Goal: Information Seeking & Learning: Learn about a topic

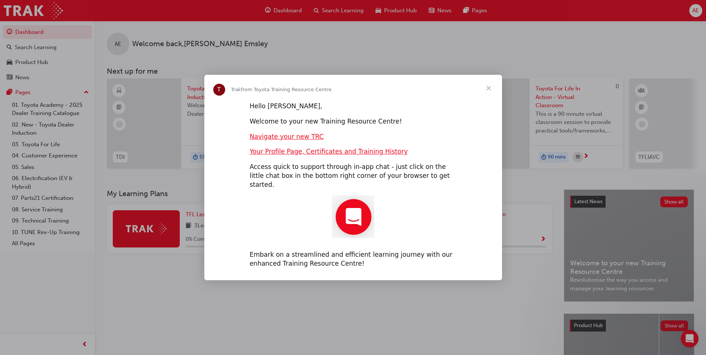
click at [488, 93] on span "Close" at bounding box center [488, 88] width 27 height 27
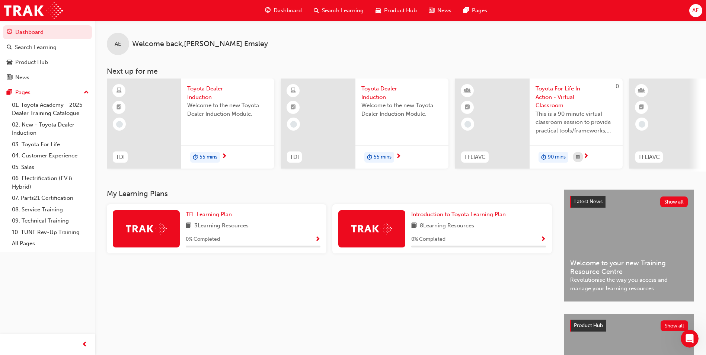
click at [199, 90] on span "Toyota Dealer Induction" at bounding box center [227, 92] width 81 height 17
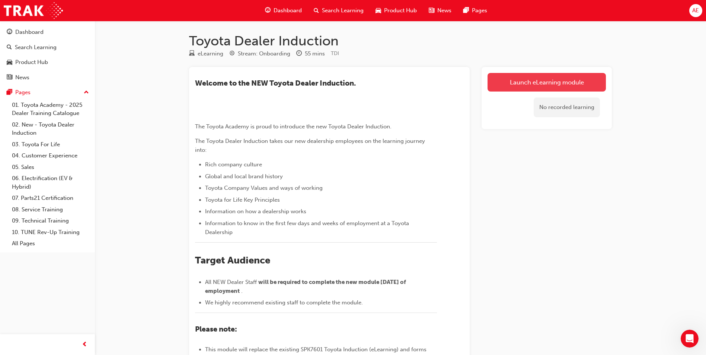
click at [544, 83] on link "Launch eLearning module" at bounding box center [547, 82] width 118 height 19
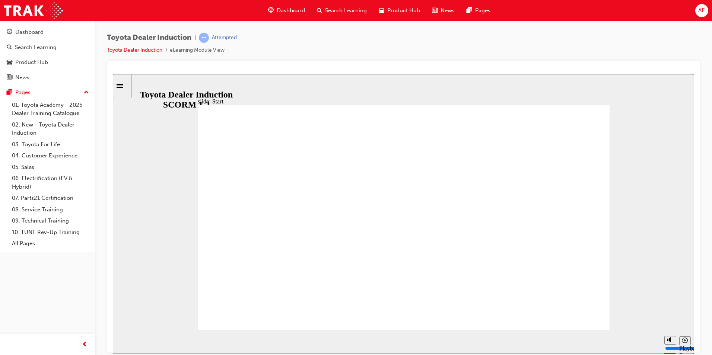
click at [632, 143] on div "slide: Introduction As of January 1st 2024, the term “Guest” is replaced with “…" at bounding box center [403, 214] width 581 height 280
click at [124, 338] on icon "Pause (Ctrl+Alt+P)" at bounding box center [125, 338] width 3 height 5
click at [122, 341] on icon "Play (Ctrl+Alt+P)" at bounding box center [124, 339] width 5 height 6
click at [128, 341] on div "Play (Ctrl+Alt+P)" at bounding box center [125, 342] width 13 height 13
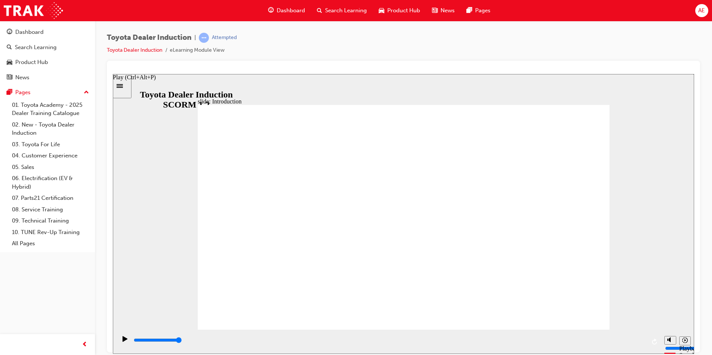
click at [125, 341] on icon "Play (Ctrl+Alt+P)" at bounding box center [124, 339] width 5 height 6
click at [122, 341] on icon "Play (Ctrl+Alt+P)" at bounding box center [124, 339] width 5 height 6
click at [124, 341] on icon "Play (Ctrl+Alt+P)" at bounding box center [124, 339] width 5 height 6
type input "0"
drag, startPoint x: 178, startPoint y: 339, endPoint x: 15, endPoint y: 356, distance: 163.9
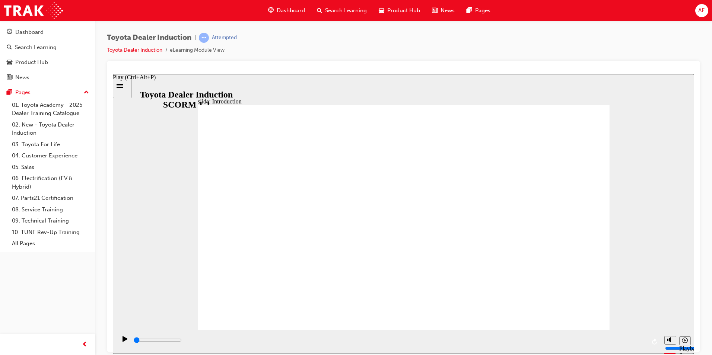
click at [113, 354] on html "slide: Introduction As of January 1st 2024, the term “Guest” is replaced with “…" at bounding box center [403, 214] width 581 height 280
click at [671, 314] on circle "Mute (Ctrl+Alt+M)" at bounding box center [670, 311] width 5 height 5
click at [672, 338] on div "misc controls" at bounding box center [669, 330] width 11 height 28
drag, startPoint x: 668, startPoint y: 328, endPoint x: 668, endPoint y: 312, distance: 16.4
type input "9"
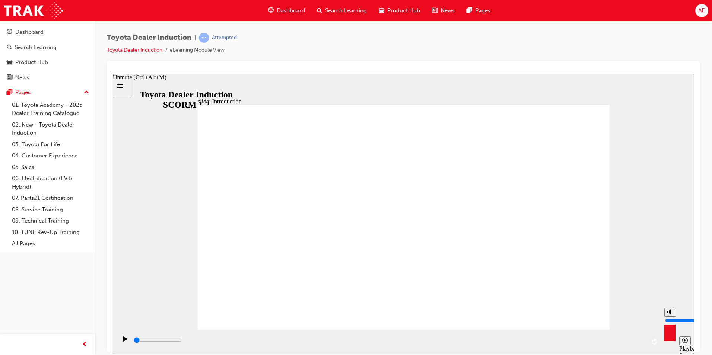
click at [668, 317] on input "volume" at bounding box center [689, 320] width 48 height 6
click at [126, 340] on div "Play (Ctrl+Alt+P)" at bounding box center [125, 342] width 13 height 13
click at [668, 156] on div "slide: Introduction As of January 1st 2024, the term “Guest” is replaced with “…" at bounding box center [403, 214] width 581 height 280
click at [122, 341] on icon "Play (Ctrl+Alt+P)" at bounding box center [124, 339] width 5 height 6
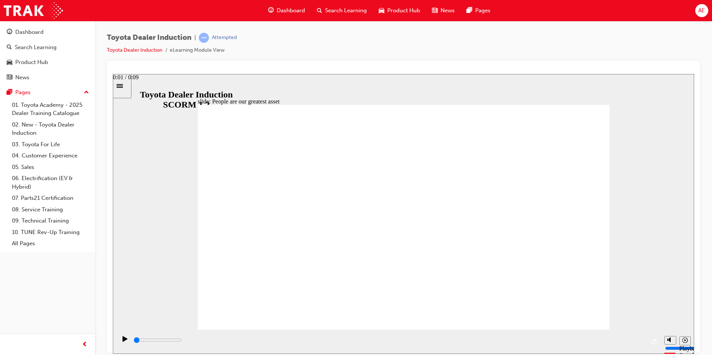
drag, startPoint x: 259, startPoint y: 343, endPoint x: 26, endPoint y: 374, distance: 234.7
click at [113, 354] on html "slide: People are our greatest asset Rectangle 1 People are our greatest asset …" at bounding box center [403, 214] width 581 height 280
click at [122, 342] on icon "Play (Ctrl+Alt+P)" at bounding box center [124, 339] width 5 height 6
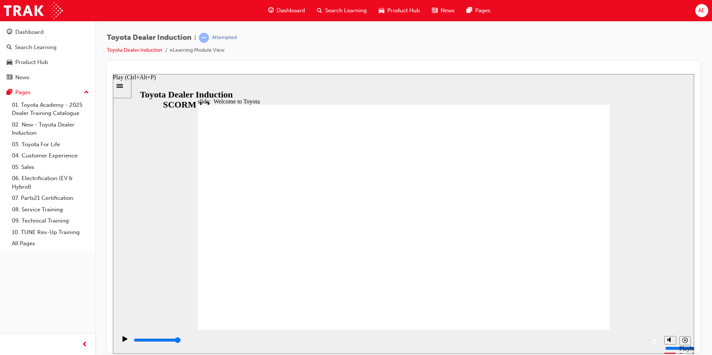
click at [122, 341] on icon "Play (Ctrl+Alt+P)" at bounding box center [124, 339] width 5 height 6
click at [568, 336] on div "playback controls" at bounding box center [389, 341] width 513 height 11
type input "7500"
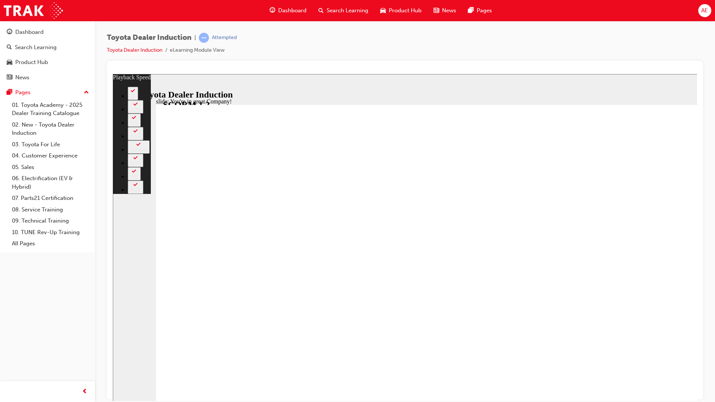
type input "11"
type input "8"
type input "11"
type input "8"
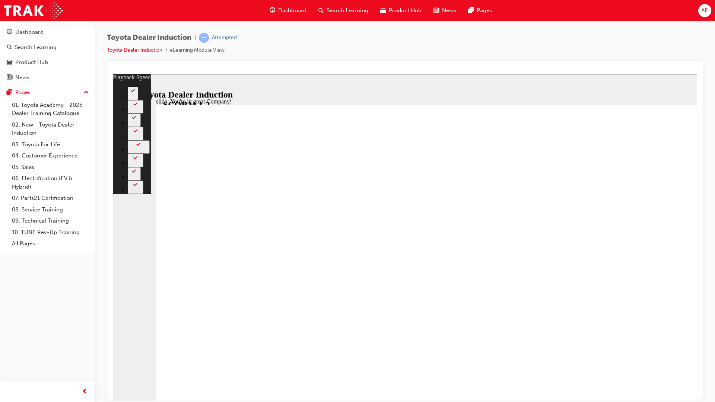
type input "12"
type input "8"
type input "12"
type input "8"
type input "12"
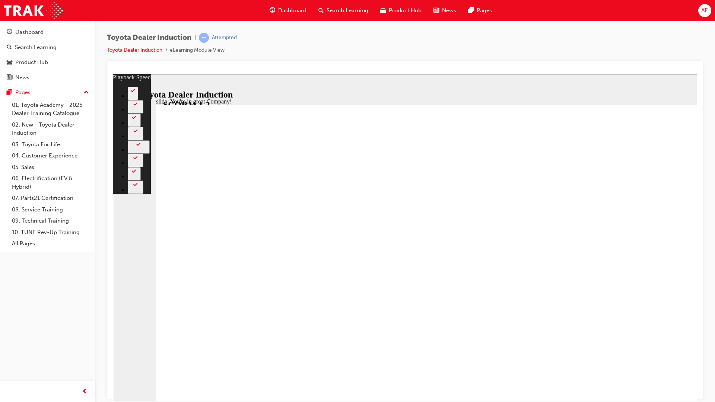
type input "8"
type input "12"
type input "8"
type input "9"
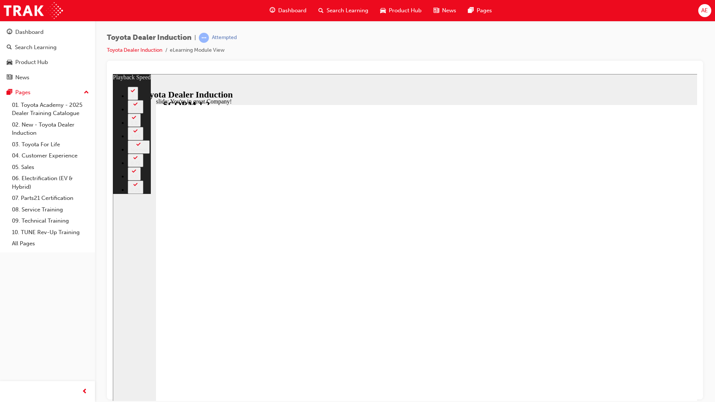
type input "12"
type input "9"
type input "10"
type input "12"
type input "10"
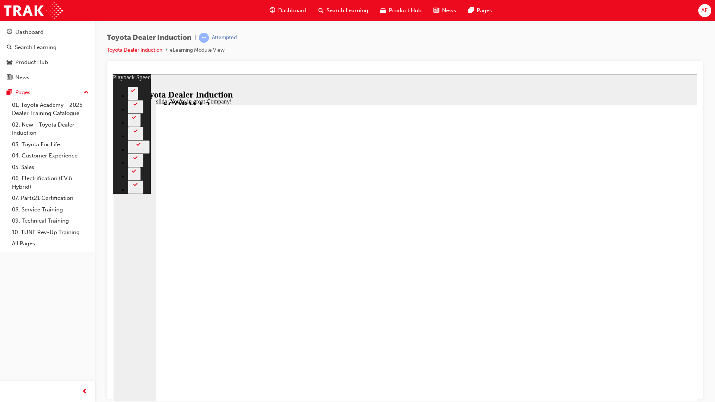
type input "13"
type input "9"
type input "13"
type input "9"
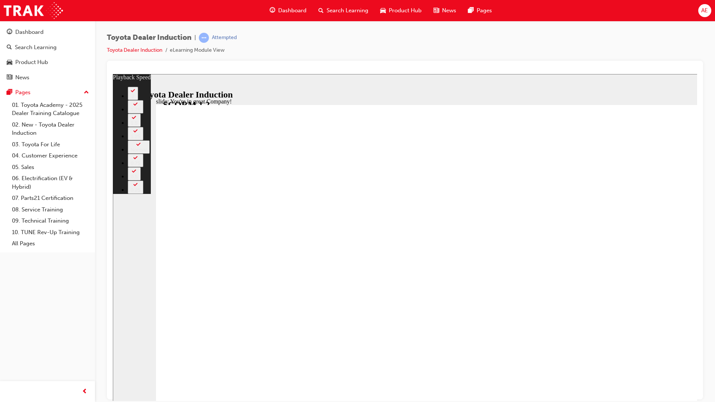
type input "13"
type input "9"
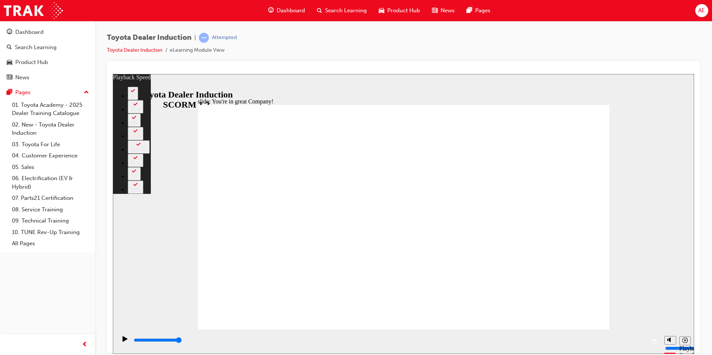
type input "156"
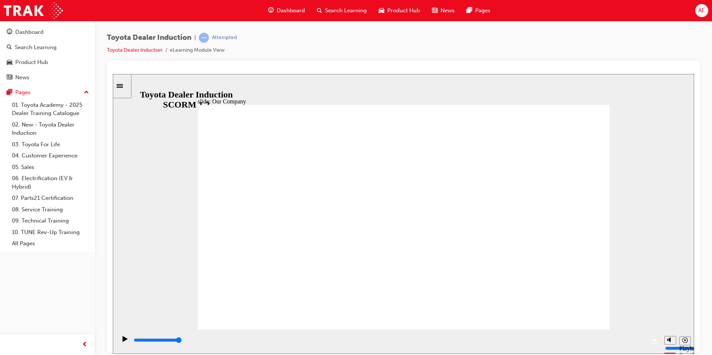
type input "8300"
drag, startPoint x: 291, startPoint y: 284, endPoint x: 277, endPoint y: 286, distance: 14.0
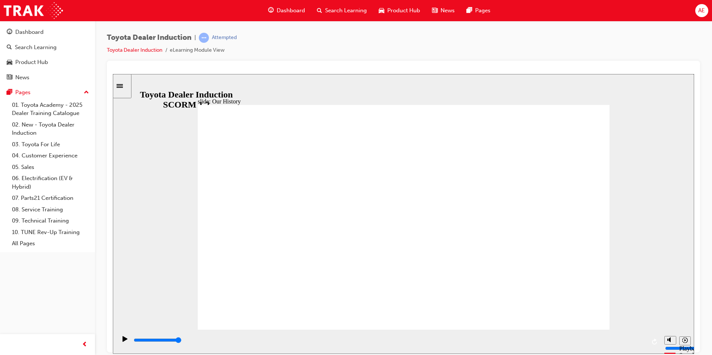
drag, startPoint x: 289, startPoint y: 282, endPoint x: 298, endPoint y: 285, distance: 9.2
drag, startPoint x: 288, startPoint y: 283, endPoint x: 299, endPoint y: 287, distance: 11.5
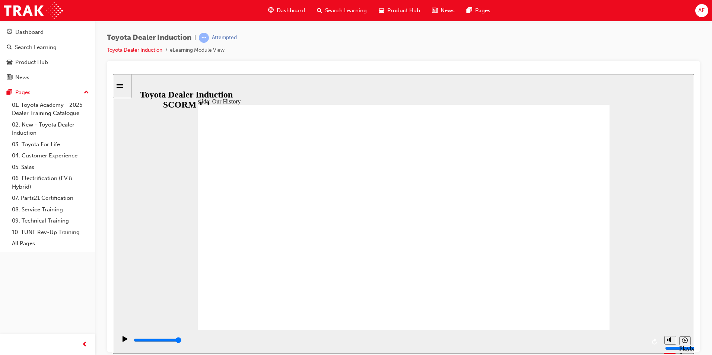
type input "1"
drag, startPoint x: 288, startPoint y: 287, endPoint x: 423, endPoint y: 290, distance: 134.4
drag, startPoint x: 403, startPoint y: 280, endPoint x: 539, endPoint y: 281, distance: 136.2
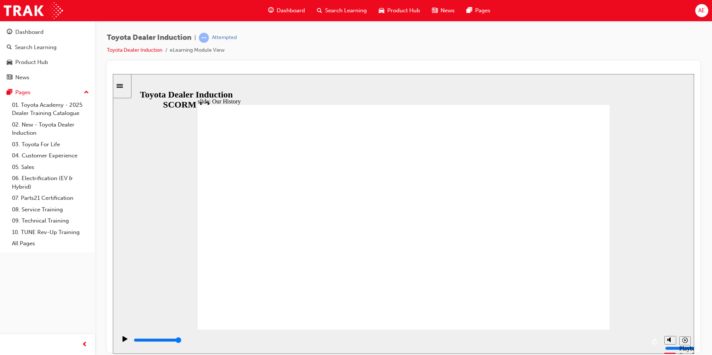
type input "3"
drag, startPoint x: 408, startPoint y: 284, endPoint x: 523, endPoint y: 283, distance: 115.0
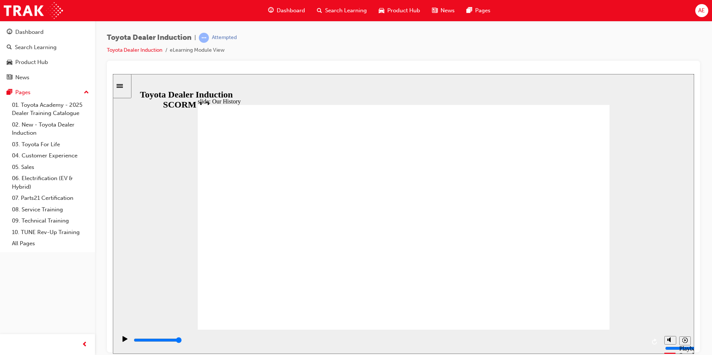
type input "8300"
drag, startPoint x: 518, startPoint y: 283, endPoint x: 513, endPoint y: 285, distance: 5.8
type input "2"
drag, startPoint x: 507, startPoint y: 284, endPoint x: 405, endPoint y: 282, distance: 102.0
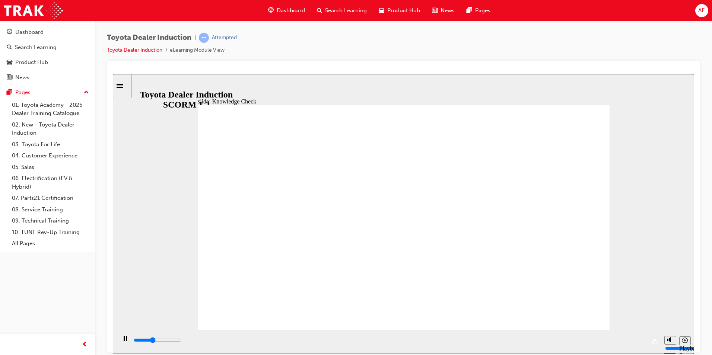
type input "1900"
radio input "true"
type input "5000"
radio input "true"
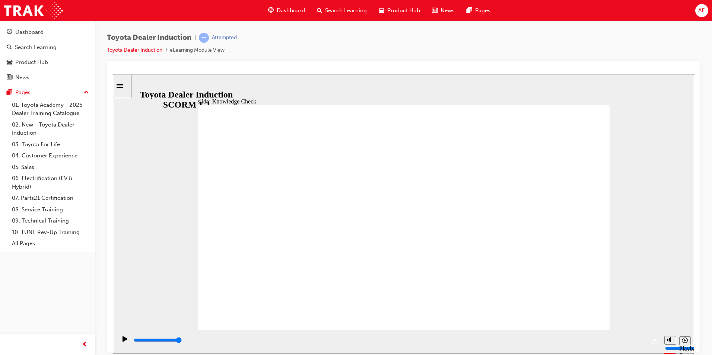
type input "1800"
radio input "true"
drag, startPoint x: 580, startPoint y: 120, endPoint x: 551, endPoint y: 151, distance: 42.1
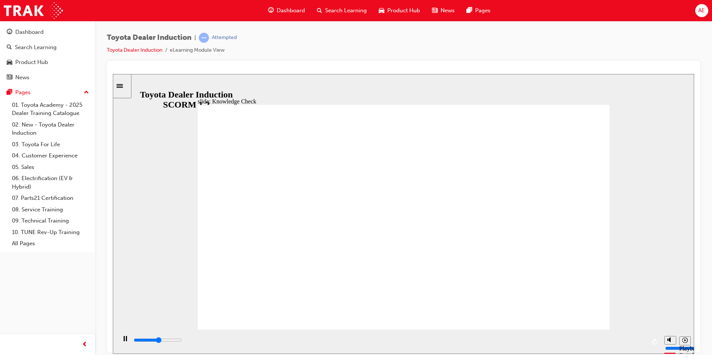
drag, startPoint x: 412, startPoint y: 263, endPoint x: 594, endPoint y: 305, distance: 186.8
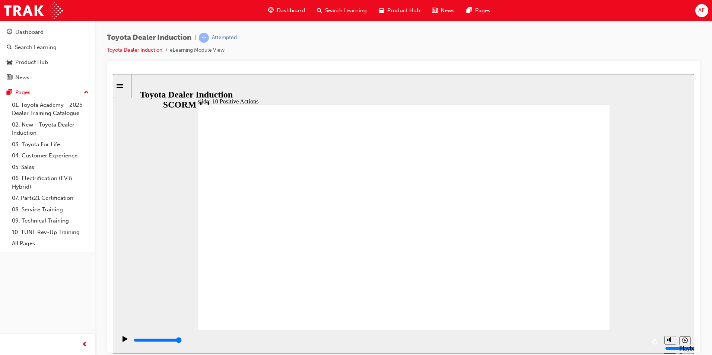
drag, startPoint x: 569, startPoint y: 316, endPoint x: 568, endPoint y: 310, distance: 6.5
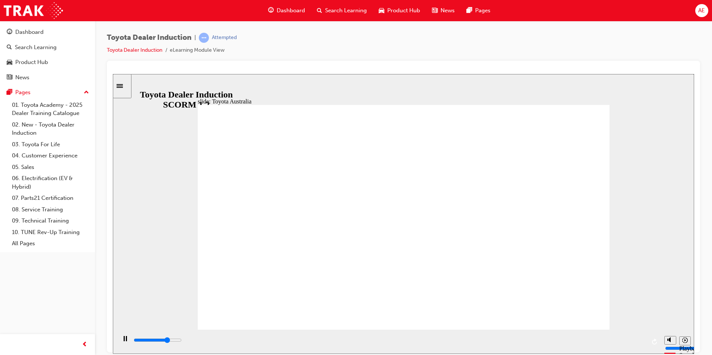
type input "15300"
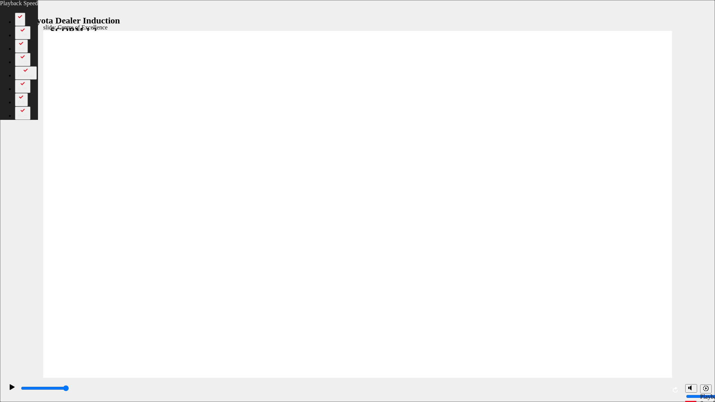
drag, startPoint x: 19, startPoint y: 388, endPoint x: 24, endPoint y: 388, distance: 4.5
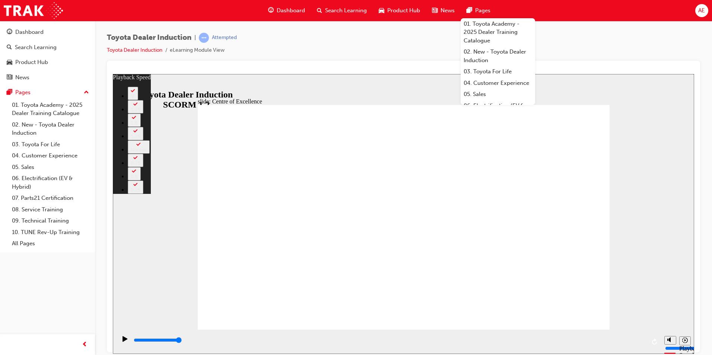
type input "248"
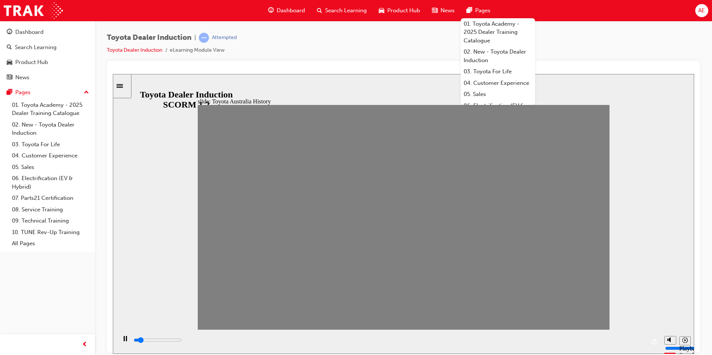
click at [635, 147] on div "slide: Toyota Australia History TOYOTA Australia Timeline Group Group Group …" at bounding box center [403, 214] width 581 height 280
click at [565, 47] on div "Toyota Dealer Induction | Attempted Toyota Dealer Induction eLearning Module Vi…" at bounding box center [403, 47] width 593 height 28
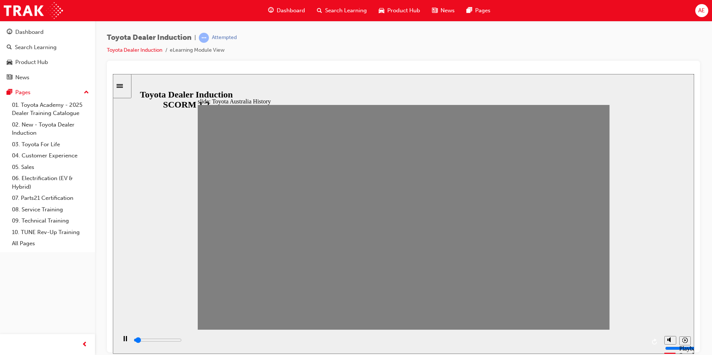
drag, startPoint x: 214, startPoint y: 223, endPoint x: 227, endPoint y: 223, distance: 12.3
drag, startPoint x: 232, startPoint y: 227, endPoint x: 244, endPoint y: 224, distance: 11.8
drag, startPoint x: 248, startPoint y: 221, endPoint x: 252, endPoint y: 221, distance: 4.5
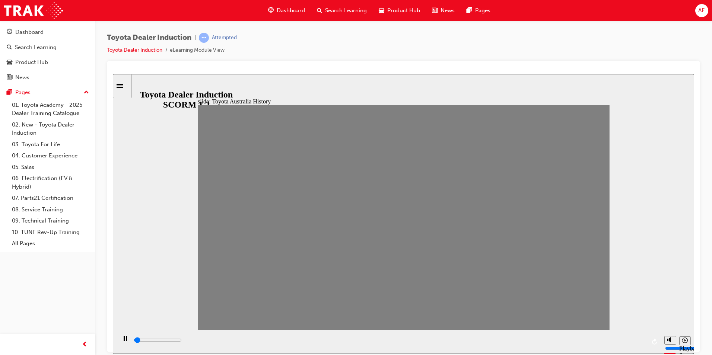
drag, startPoint x: 249, startPoint y: 223, endPoint x: 273, endPoint y: 219, distance: 24.1
drag, startPoint x: 266, startPoint y: 223, endPoint x: 288, endPoint y: 224, distance: 22.0
drag, startPoint x: 287, startPoint y: 224, endPoint x: 302, endPoint y: 219, distance: 15.8
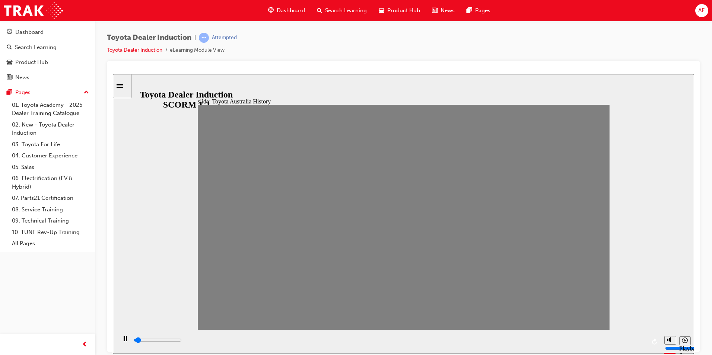
drag, startPoint x: 304, startPoint y: 225, endPoint x: 328, endPoint y: 225, distance: 23.8
drag, startPoint x: 322, startPoint y: 220, endPoint x: 335, endPoint y: 223, distance: 12.6
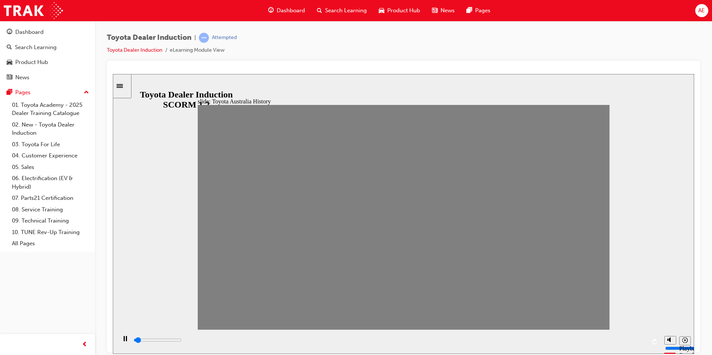
type input "0"
type input "8"
drag, startPoint x: 342, startPoint y: 222, endPoint x: 366, endPoint y: 229, distance: 24.5
type input "100"
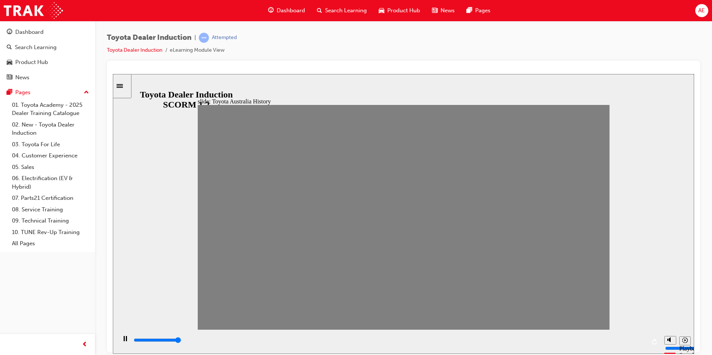
type input "9"
drag, startPoint x: 361, startPoint y: 221, endPoint x: 378, endPoint y: 222, distance: 16.8
type input "100"
type input "8"
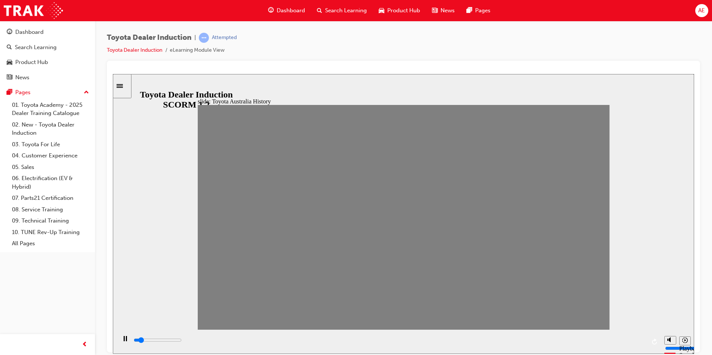
type input "0"
type input "9"
drag, startPoint x: 378, startPoint y: 216, endPoint x: 379, endPoint y: 221, distance: 5.6
drag, startPoint x: 382, startPoint y: 222, endPoint x: 402, endPoint y: 221, distance: 20.5
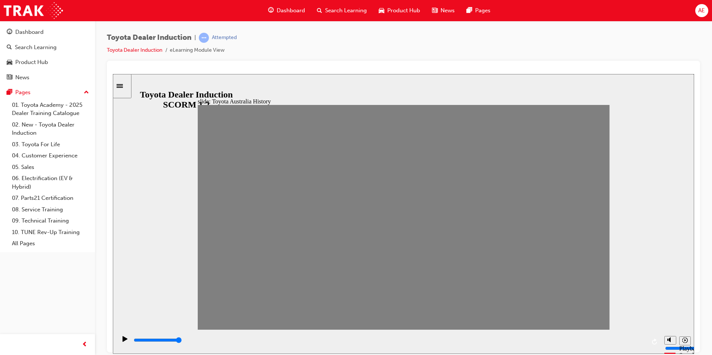
drag, startPoint x: 402, startPoint y: 220, endPoint x: 415, endPoint y: 218, distance: 13.1
drag, startPoint x: 417, startPoint y: 220, endPoint x: 438, endPoint y: 220, distance: 20.8
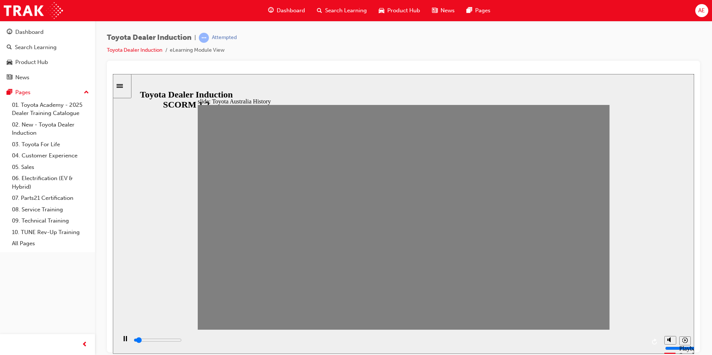
drag, startPoint x: 436, startPoint y: 221, endPoint x: 460, endPoint y: 221, distance: 23.4
drag, startPoint x: 455, startPoint y: 221, endPoint x: 479, endPoint y: 221, distance: 24.2
drag, startPoint x: 475, startPoint y: 220, endPoint x: 489, endPoint y: 220, distance: 14.5
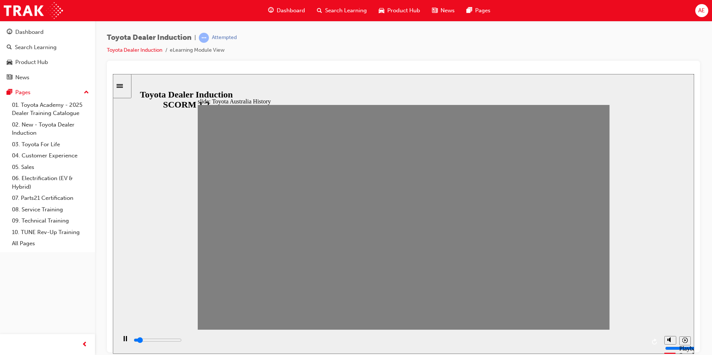
drag, startPoint x: 493, startPoint y: 223, endPoint x: 519, endPoint y: 225, distance: 25.7
drag, startPoint x: 515, startPoint y: 219, endPoint x: 530, endPoint y: 221, distance: 15.3
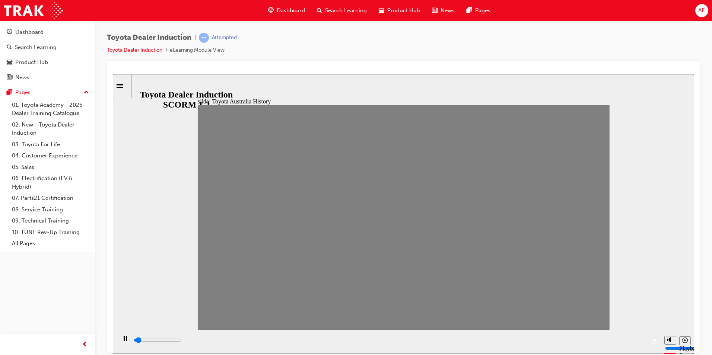
drag, startPoint x: 533, startPoint y: 223, endPoint x: 557, endPoint y: 223, distance: 23.8
type input "2300"
drag, startPoint x: 552, startPoint y: 223, endPoint x: 568, endPoint y: 222, distance: 16.4
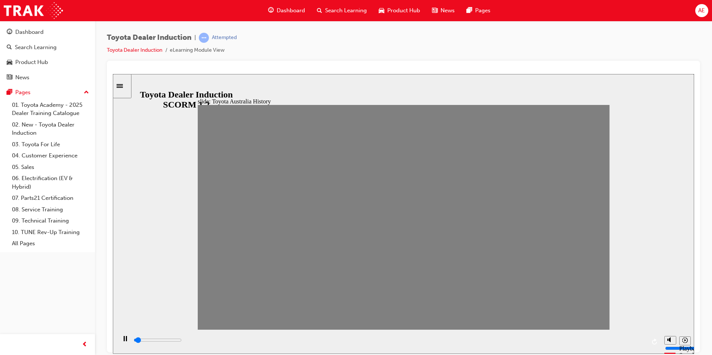
drag, startPoint x: 570, startPoint y: 223, endPoint x: 588, endPoint y: 223, distance: 17.5
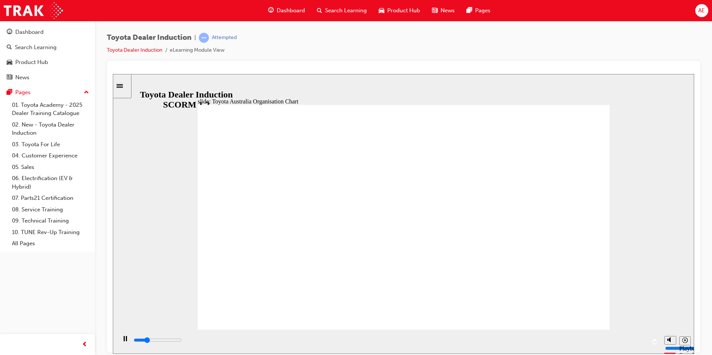
type input "5000"
radio input "false"
radio input "true"
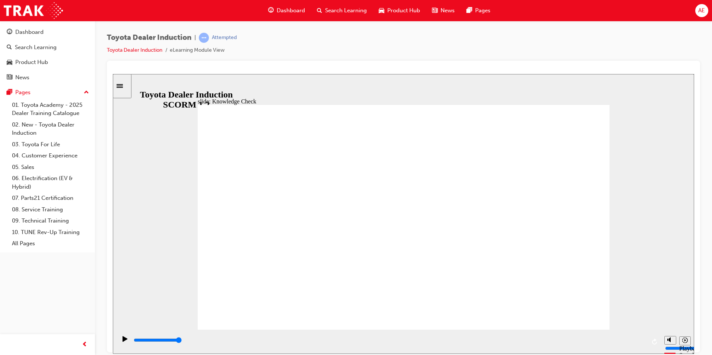
type input "5000"
radio input "true"
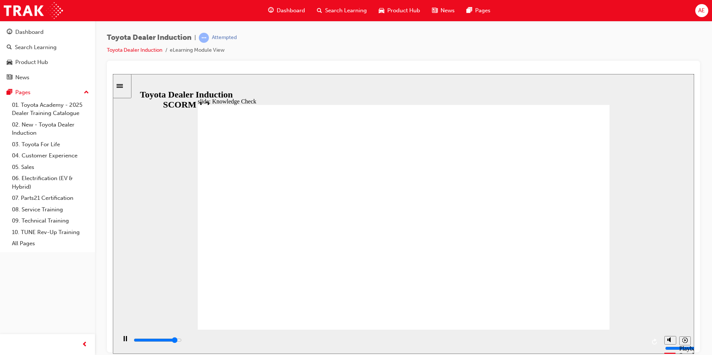
type input "4500"
radio input "true"
drag, startPoint x: 572, startPoint y: 305, endPoint x: 554, endPoint y: 300, distance: 18.9
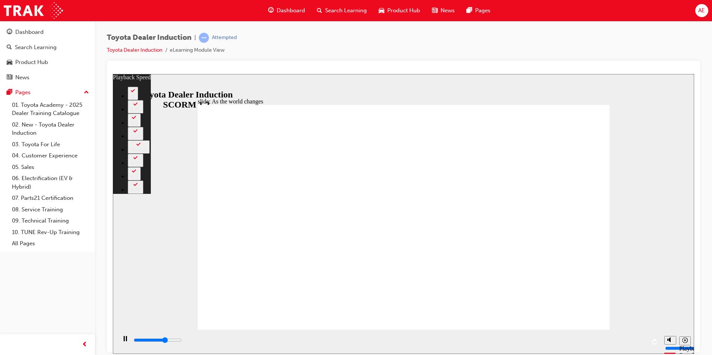
type input "6200"
type input "0"
type input "6500"
type input "1"
type input "6800"
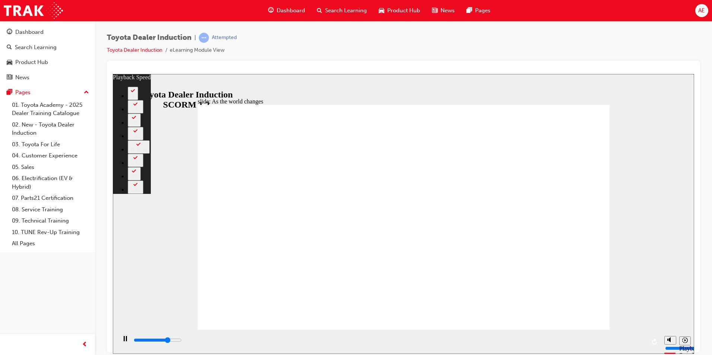
type input "1"
type input "6900"
type input "1"
type input "7000"
type input "1"
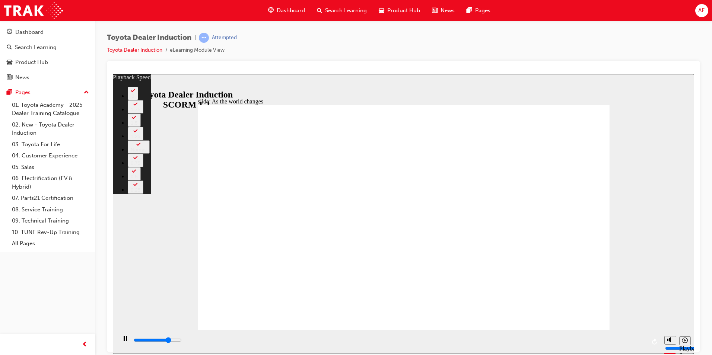
type input "7100"
type input "1"
type input "7300"
type input "1"
type input "7600"
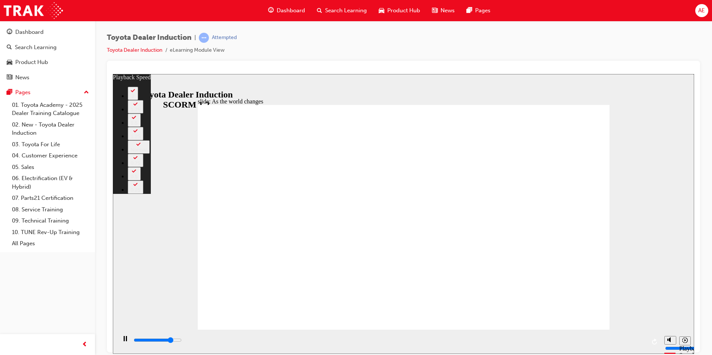
type input "2"
type input "7800"
type input "2"
type input "8000"
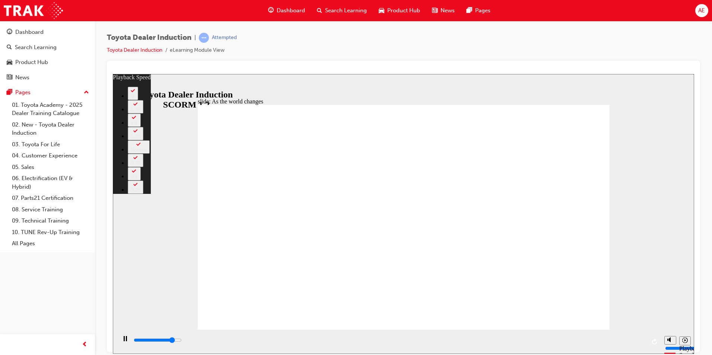
type input "2"
type input "8000"
type input "2"
type input "8000"
type input "2"
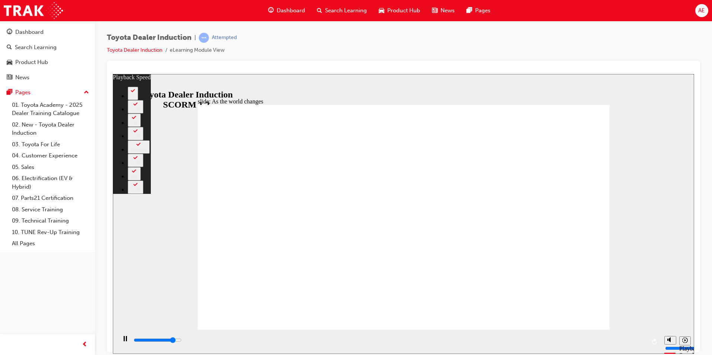
type input "8000"
type input "2"
type input "8000"
type input "2"
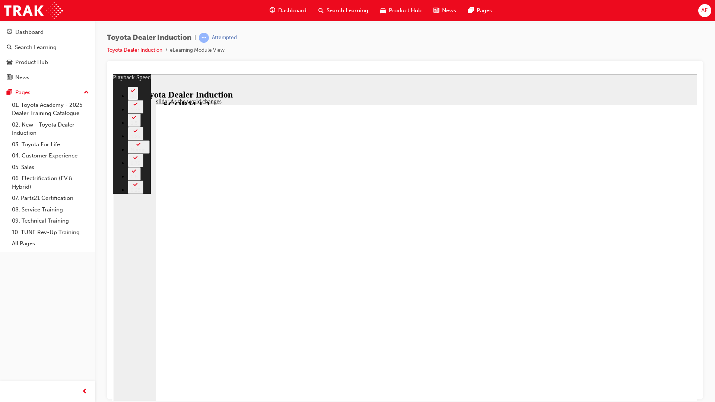
type input "8100"
type input "2"
type input "8400"
type input "2"
type input "8600"
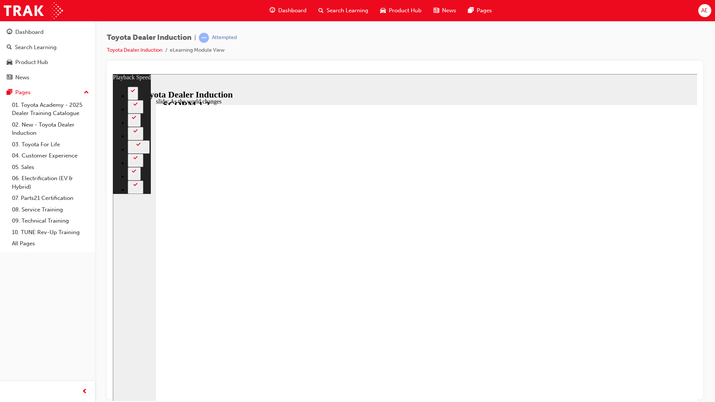
type input "3"
type input "8900"
type input "3"
type input "9200"
type input "3"
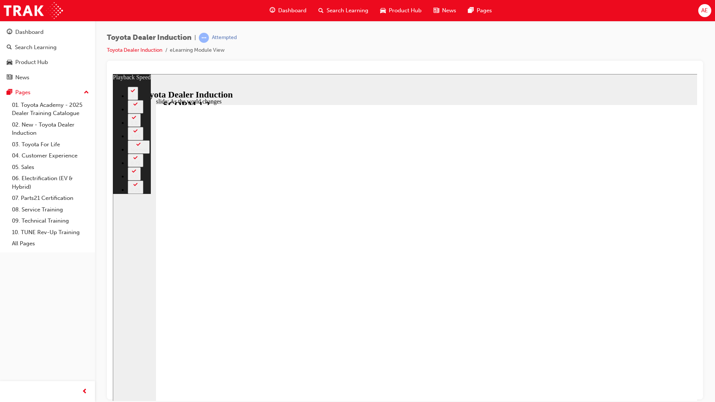
type input "9200"
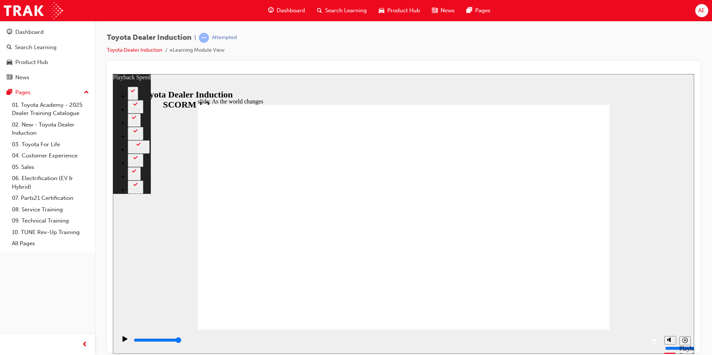
type input "128"
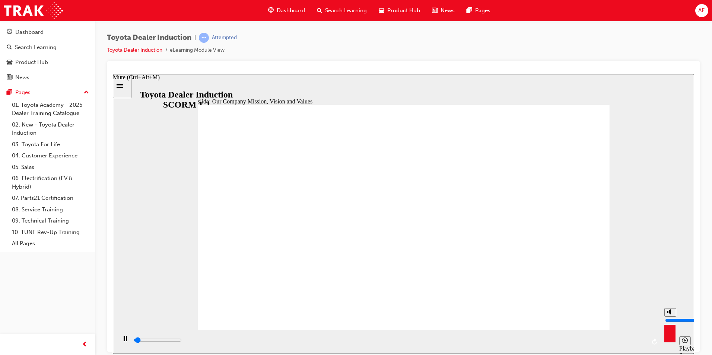
type input "2900"
type input "4"
type input "2900"
type input "4"
click at [669, 320] on input "volume" at bounding box center [689, 320] width 48 height 6
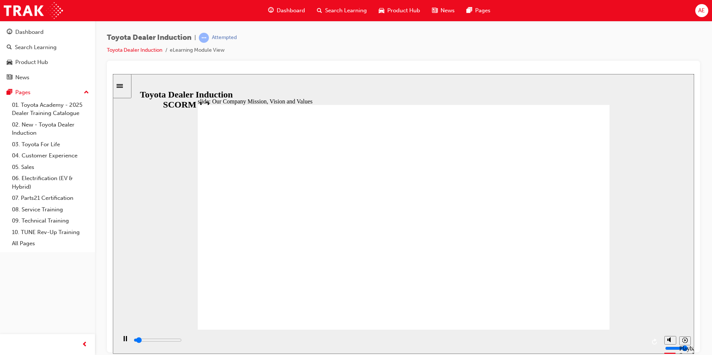
drag, startPoint x: 824, startPoint y: 419, endPoint x: 664, endPoint y: 346, distance: 176.4
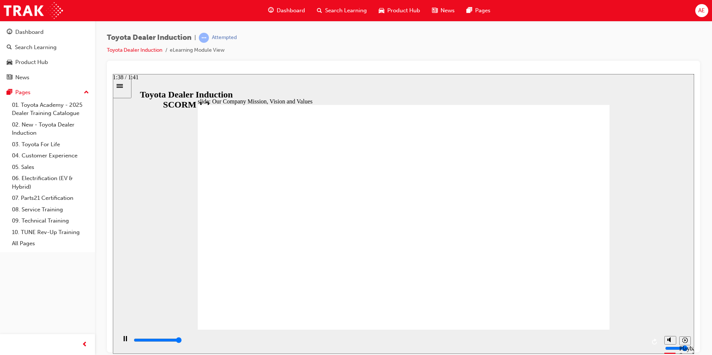
click at [694, 345] on html "slide: Our Company Mission, Vision and Values Toyota Australia’s Mission, Visio…" at bounding box center [403, 214] width 581 height 280
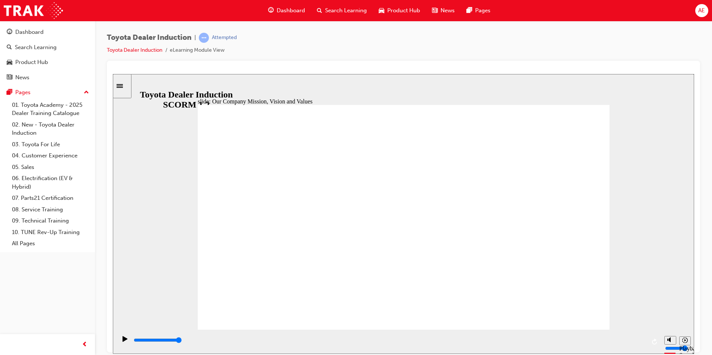
type input "45000"
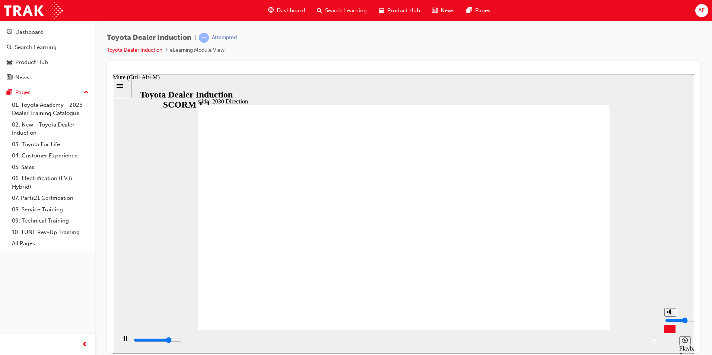
type input "8"
type input "45100"
type input "8"
click at [668, 317] on input "volume" at bounding box center [689, 320] width 48 height 6
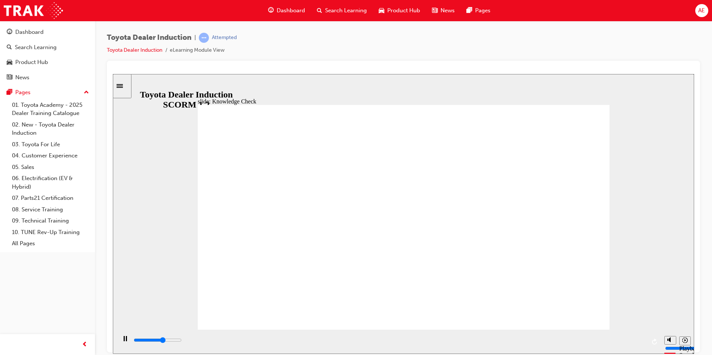
type input "3100"
type input "happiness for All"
type input "5000"
type input "happiness for Al"
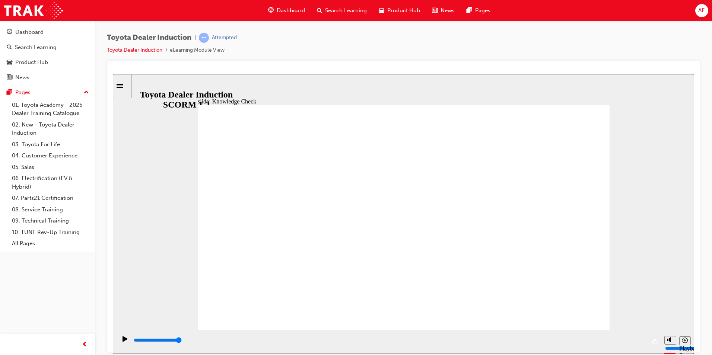
type input "happiness for Al"
type input "happiness for A"
type input "happiness for"
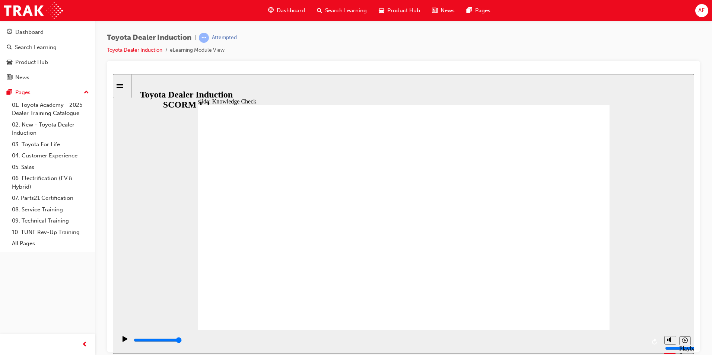
type input "happiness for"
type input "happiness fo"
type input "happiness f"
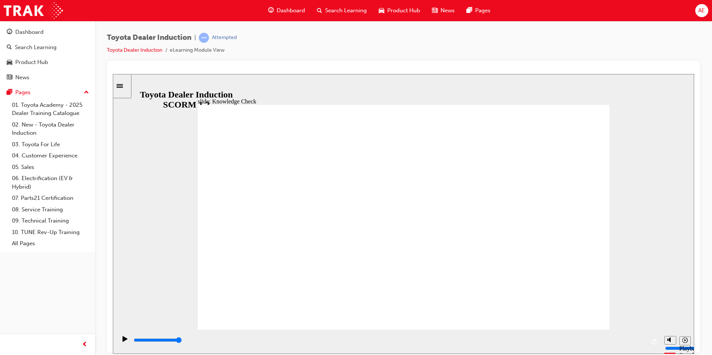
type input "happiness f"
type input "happiness"
type input "5000"
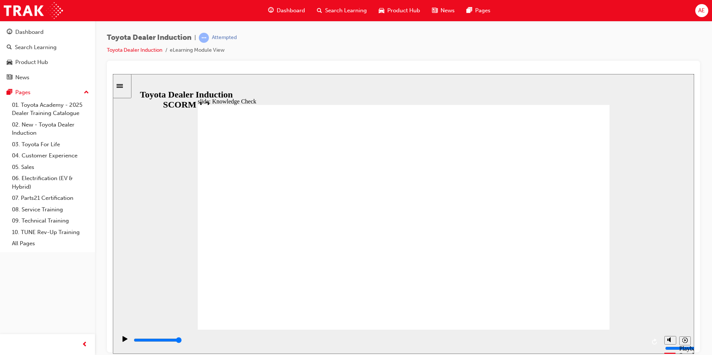
type input "moved"
type input "6500"
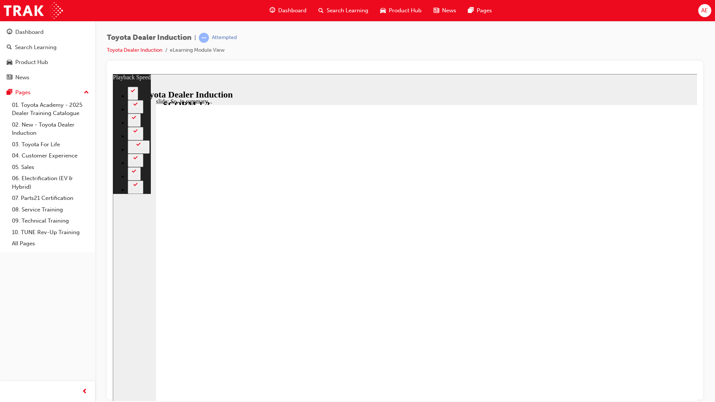
type input "5"
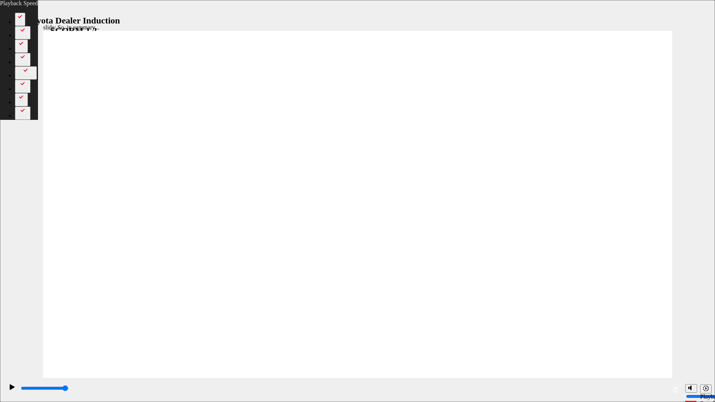
type input "0"
type input "5"
type input "0"
type input "6"
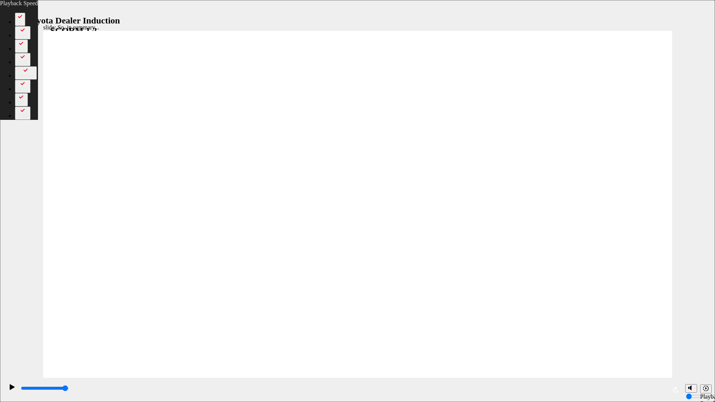
type input "6"
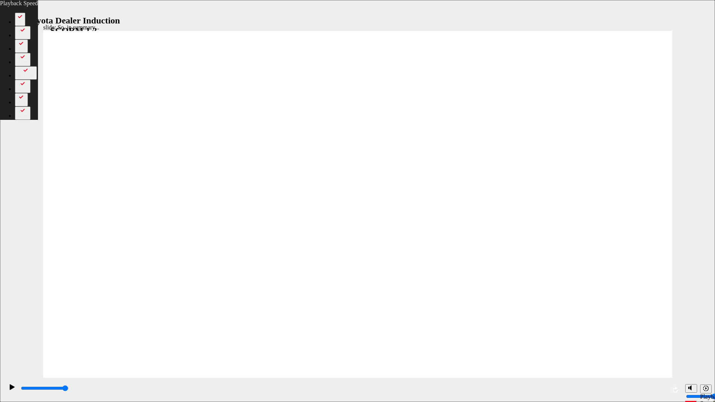
type input "6"
type input "7"
type input "6"
type input "7"
type input "5"
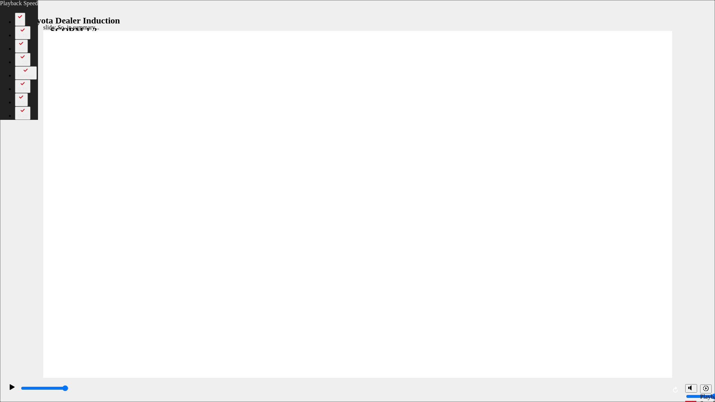
type input "7"
type input "5"
type input "7"
type input "5"
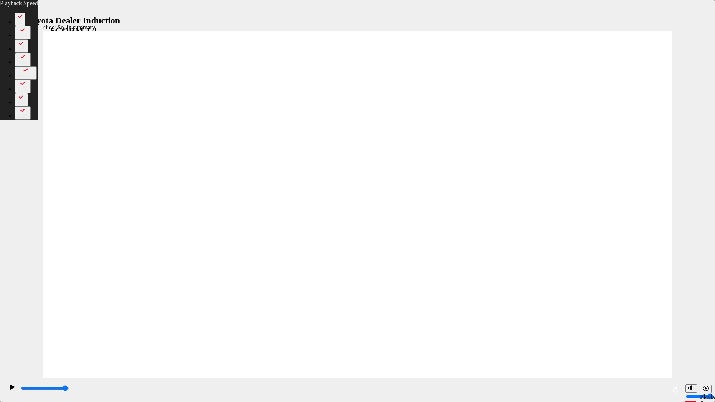
type input "7"
type input "5"
type input "7"
type input "5"
type input "7"
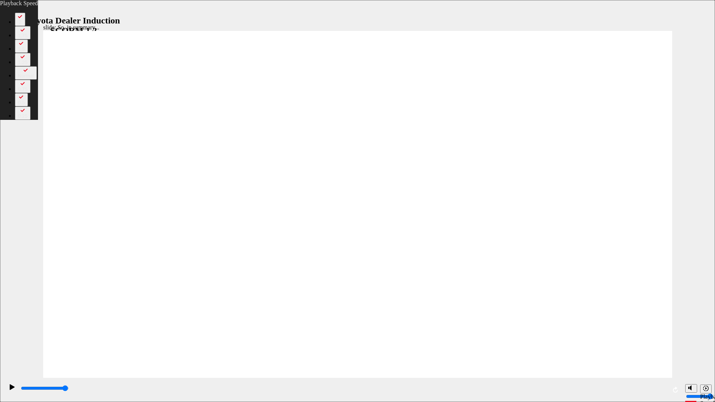
type input "5"
type input "7"
type input "4"
type input "7"
type input "4"
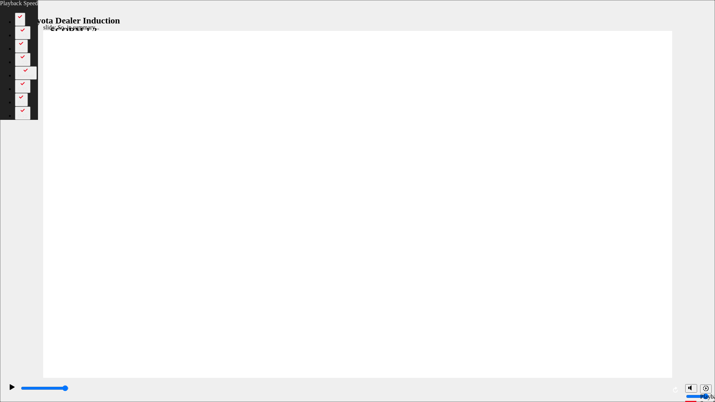
type input "4"
type input "7"
type input "4"
type input "7"
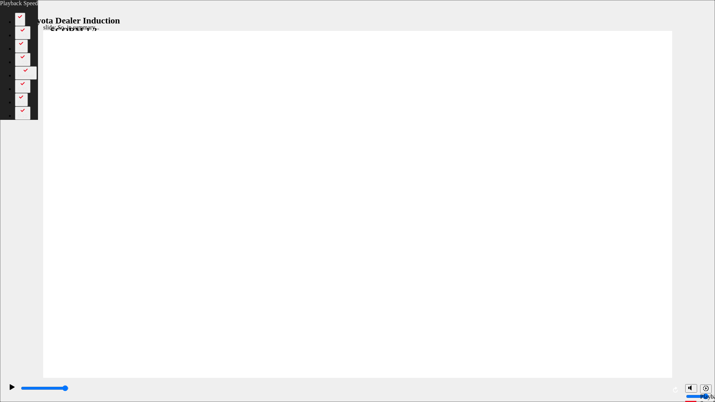
type input "4"
drag, startPoint x: 649, startPoint y: 371, endPoint x: 649, endPoint y: 376, distance: 4.8
type input "19"
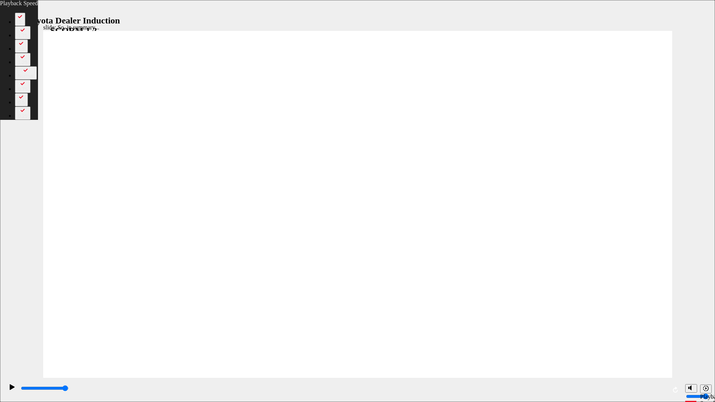
type input "1"
type input "19"
type input "1"
type input "19"
type input "1"
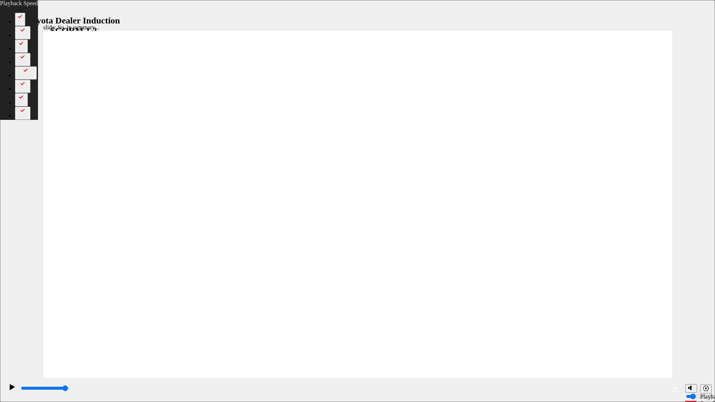
type input "19"
type input "1"
type input "19"
type input "1"
type input "20"
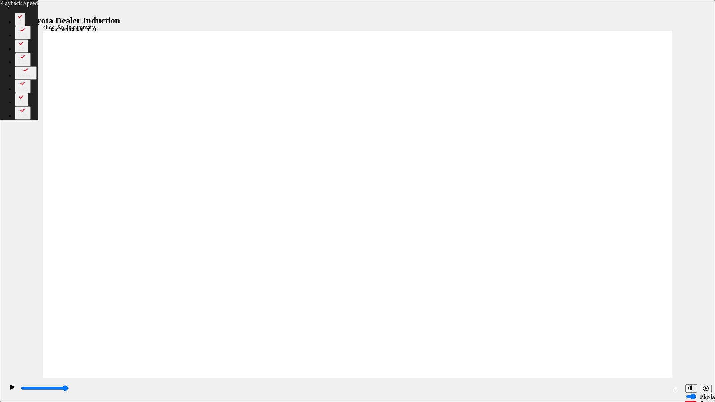
type input "1"
type input "20"
type input "1"
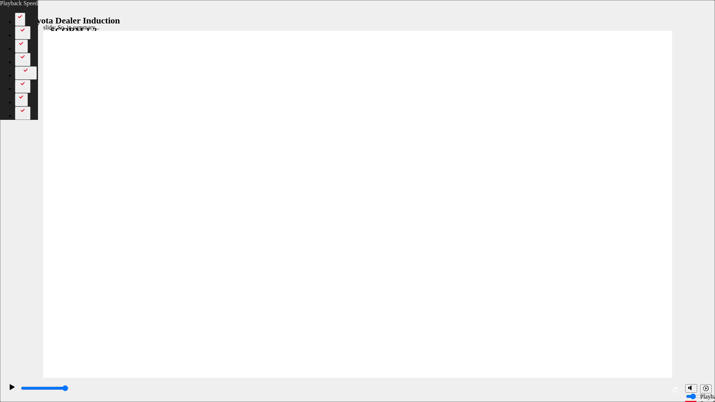
type input "20"
type input "1"
type input "20"
type input "2"
type input "20"
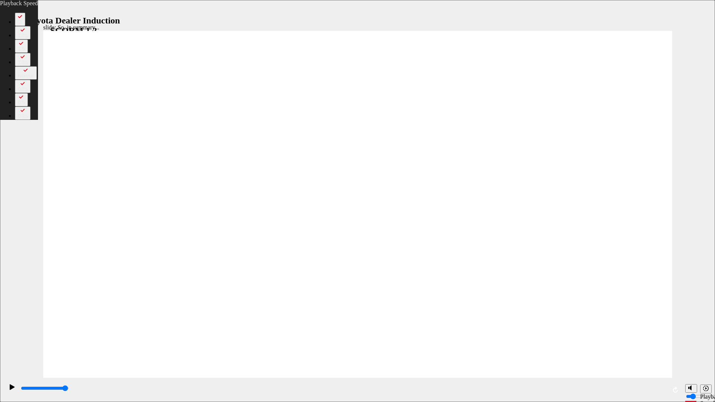
type input "2"
type input "20"
type input "2"
type input "20"
type input "2"
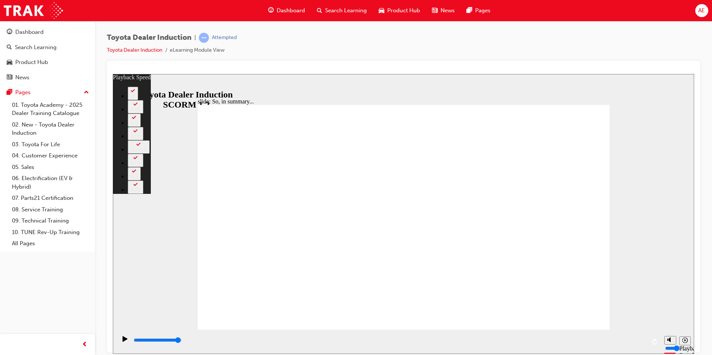
drag, startPoint x: 432, startPoint y: 265, endPoint x: 551, endPoint y: 297, distance: 123.8
drag, startPoint x: 601, startPoint y: 321, endPoint x: 715, endPoint y: 423, distance: 152.6
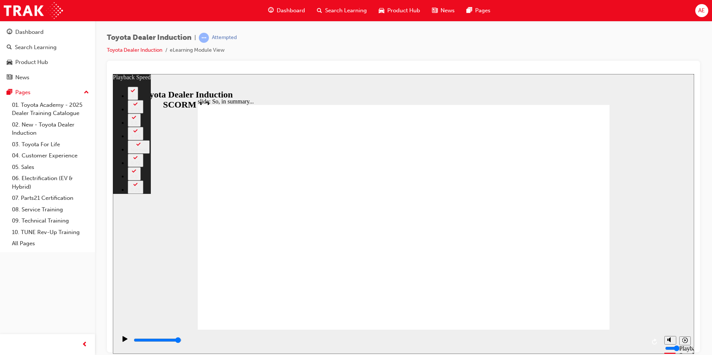
drag, startPoint x: 414, startPoint y: 316, endPoint x: 618, endPoint y: 325, distance: 204.6
click at [694, 326] on html "slide: So, in summary... Rectangle 3 playback speed 2 1.75 1.5 1.25 Normal 0.75…" at bounding box center [403, 214] width 581 height 280
click at [632, 322] on div "slide: So, in summary... Rectangle 3 playback speed 2 1.75 1.5 1.25 Normal 0.75…" at bounding box center [403, 214] width 581 height 280
drag, startPoint x: 122, startPoint y: 341, endPoint x: 114, endPoint y: 345, distance: 9.8
click at [122, 330] on div "slide: So, in summary... Rectangle 3 playback speed 2 1.75 1.5 1.25 Normal 0.75…" at bounding box center [403, 236] width 581 height 324
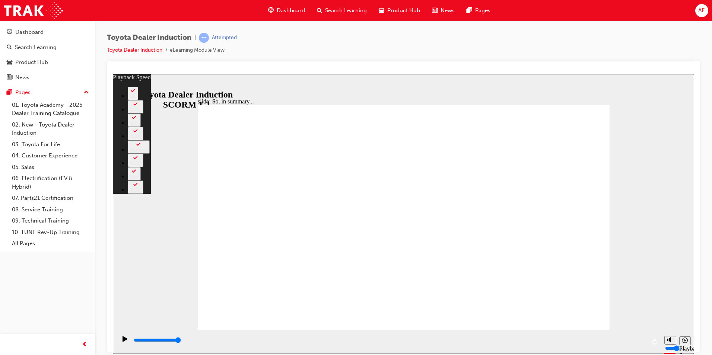
type input "128"
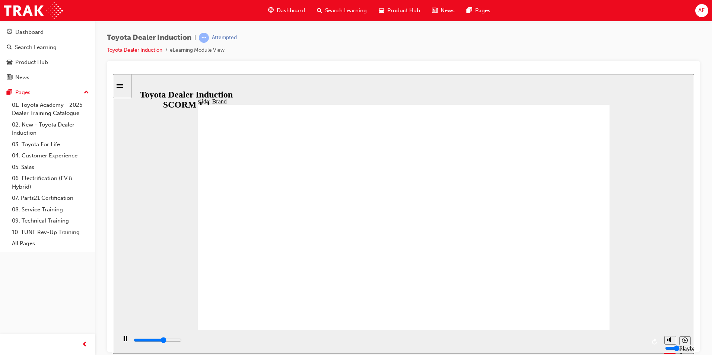
drag, startPoint x: 161, startPoint y: 339, endPoint x: 713, endPoint y: 326, distance: 551.8
click at [694, 326] on html "slide: The Toyota brand BACK BACK NEXT NEXT The Toyota brand most recognised in…" at bounding box center [403, 214] width 581 height 280
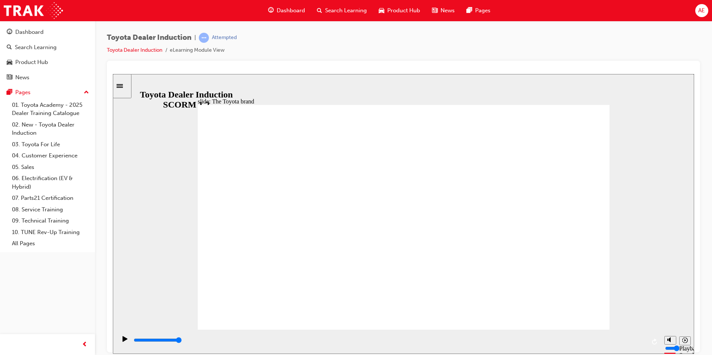
drag, startPoint x: 571, startPoint y: 113, endPoint x: 566, endPoint y: 113, distance: 4.8
drag, startPoint x: 203, startPoint y: 342, endPoint x: 346, endPoint y: 352, distance: 143.3
click at [346, 352] on div "playback controls" at bounding box center [388, 341] width 544 height 24
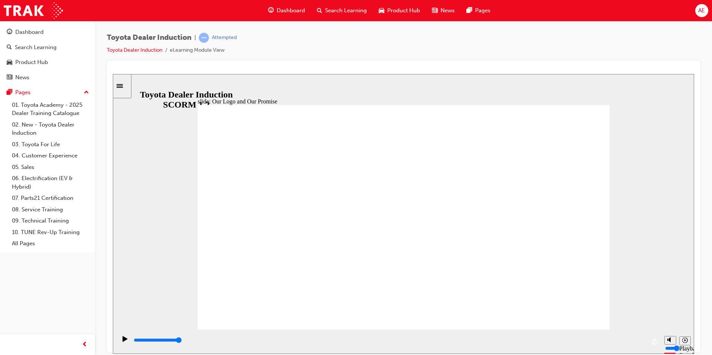
drag, startPoint x: 363, startPoint y: 342, endPoint x: 499, endPoint y: 282, distance: 148.3
click at [653, 320] on div "slide: Our Logo and Our Promise Showroom Browsing 22.jpg Rectangle 10 Vehicle I…" at bounding box center [403, 214] width 581 height 280
drag, startPoint x: 572, startPoint y: 301, endPoint x: 570, endPoint y: 305, distance: 4.5
drag, startPoint x: 230, startPoint y: 338, endPoint x: 573, endPoint y: 326, distance: 343.4
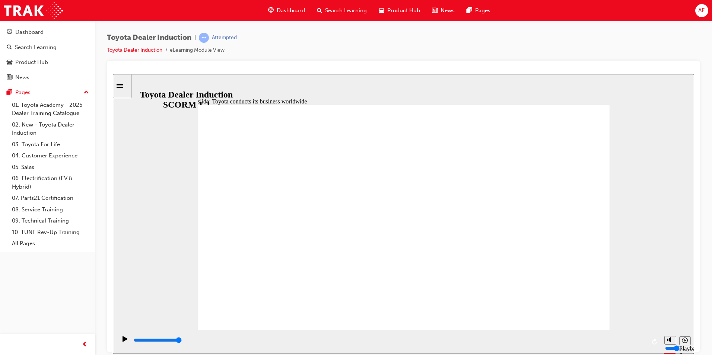
click at [646, 326] on div "slide: Toyota conducts its business worldwide Toyota conducts its business worl…" at bounding box center [403, 214] width 581 height 280
drag, startPoint x: 401, startPoint y: 341, endPoint x: 454, endPoint y: 277, distance: 83.0
click at [437, 335] on div "playback controls" at bounding box center [388, 341] width 544 height 24
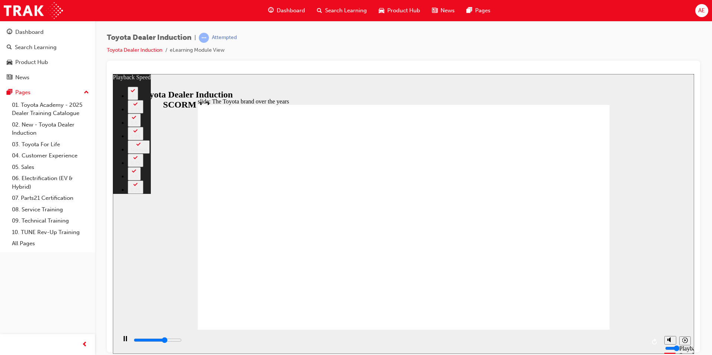
type input "5600"
type input "0"
type input "5600"
type input "0"
type input "5700"
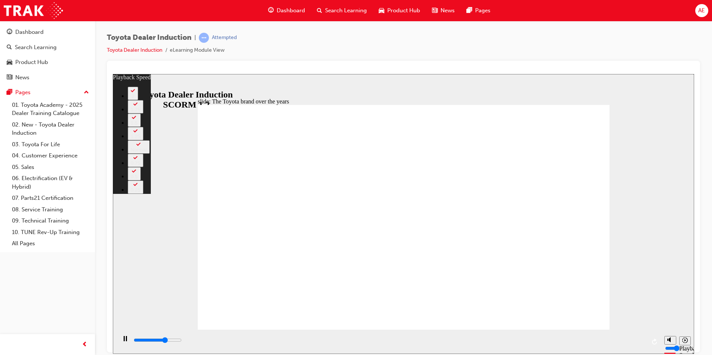
type input "0"
type input "5900"
type input "0"
type input "6100"
type input "1"
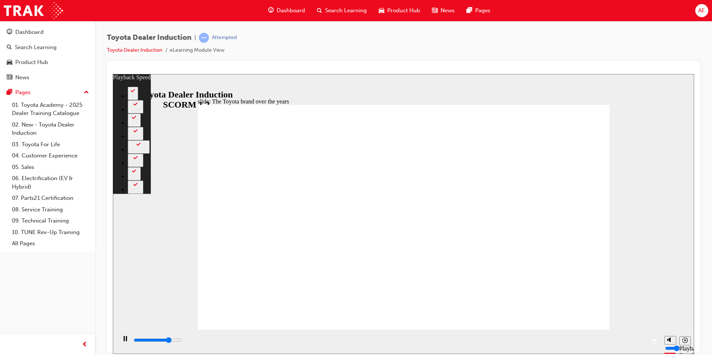
type input "6400"
type input "1"
type input "6600"
type input "1"
type input "6900"
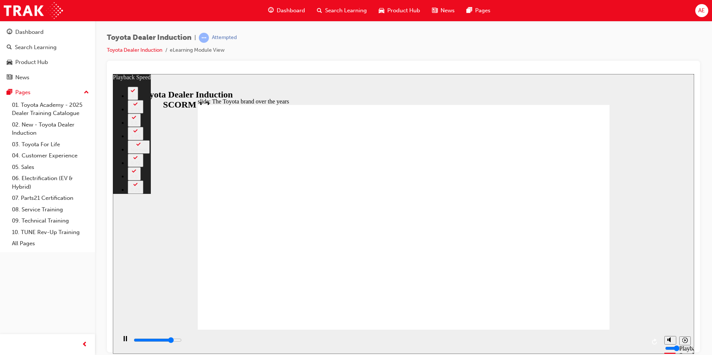
type input "1"
type input "7200"
type input "2"
type input "7200"
type input "2"
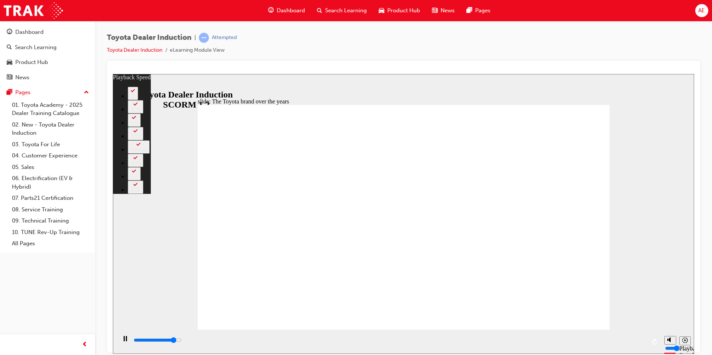
type input "7500"
type input "2"
type input "7500"
type input "2"
type input "7700"
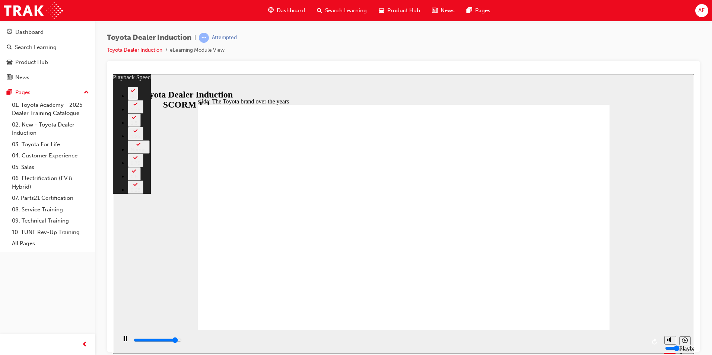
type input "2"
drag, startPoint x: 600, startPoint y: 324, endPoint x: 714, endPoint y: 426, distance: 152.3
type input "8000"
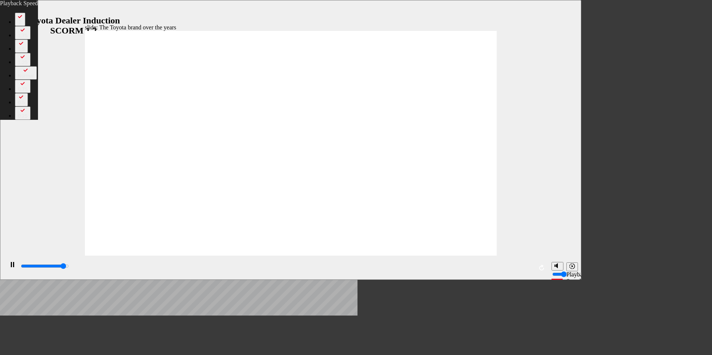
type input "2"
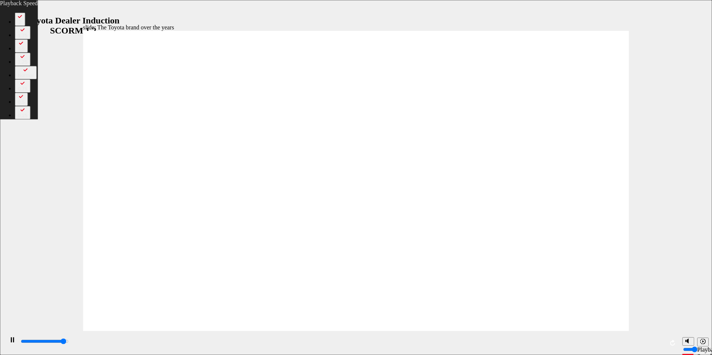
type input "8000"
type input "2"
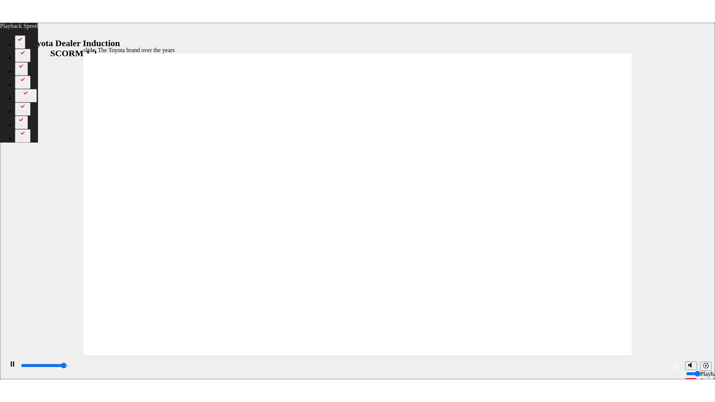
type input "8000"
type input "2"
type input "8000"
type input "2"
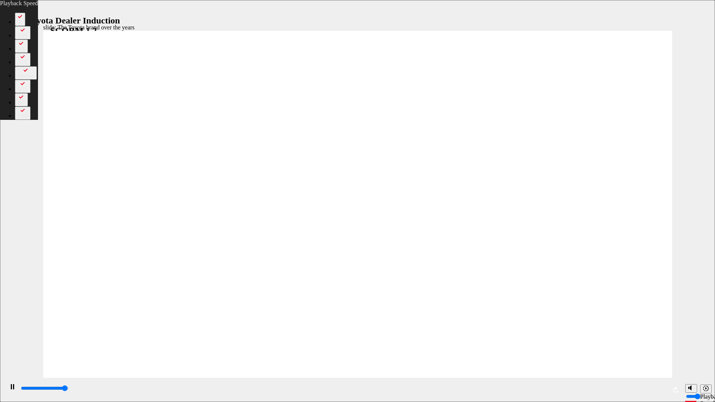
type input "8300"
type input "3"
type input "8400"
type input "40"
type input "6"
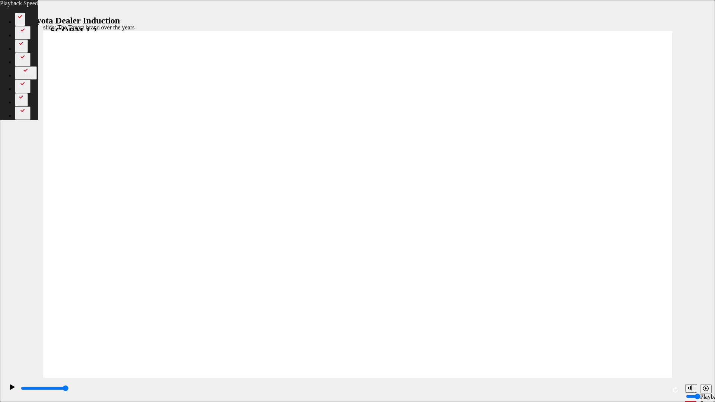
type input "40"
type input "6"
type input "44"
type input "3"
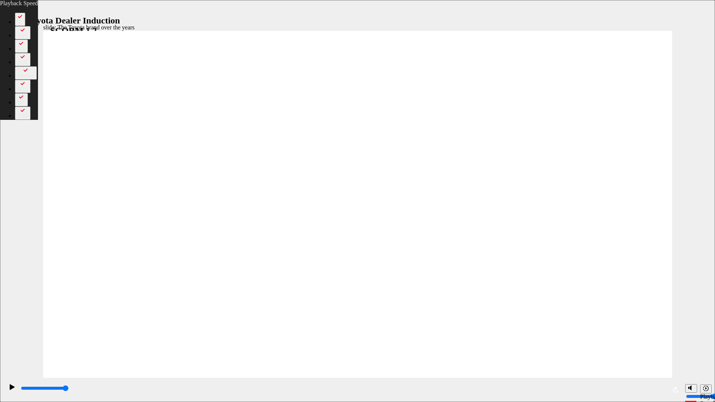
type input "44"
type input "3"
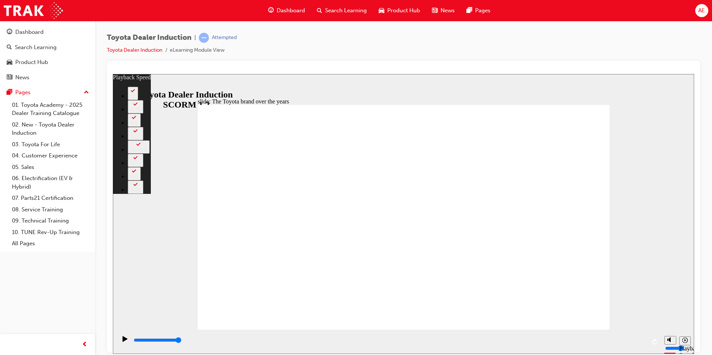
type input "165"
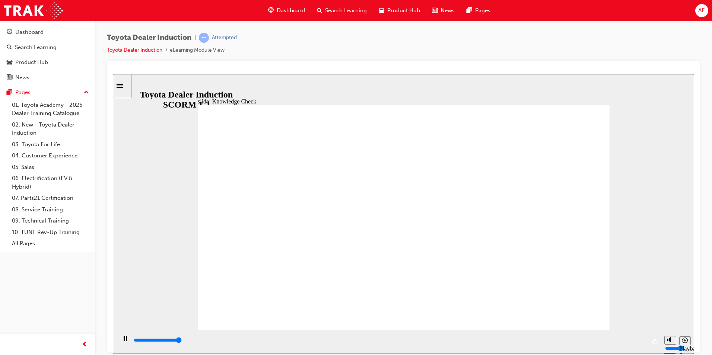
type input "5000"
radio input "true"
drag, startPoint x: 554, startPoint y: 304, endPoint x: 558, endPoint y: 308, distance: 5.8
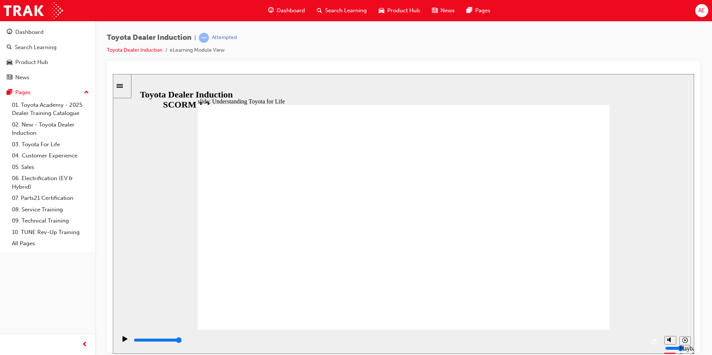
drag, startPoint x: 258, startPoint y: 342, endPoint x: 551, endPoint y: 272, distance: 300.6
click at [694, 296] on html "slide: Understanding Toyota for Life Rectangle 2 Rectangle 1 Rectangle 3 BACK B…" at bounding box center [403, 214] width 581 height 280
drag, startPoint x: 604, startPoint y: 139, endPoint x: 598, endPoint y: 137, distance: 5.9
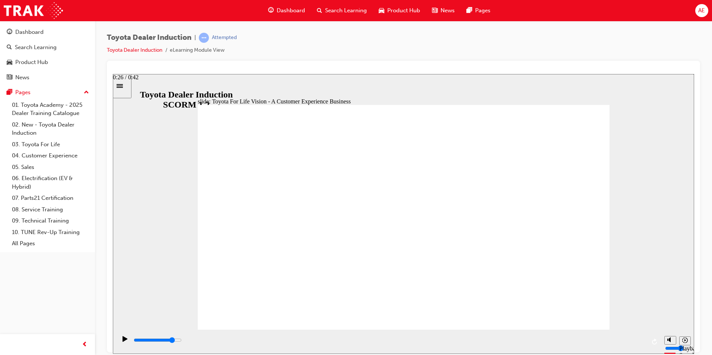
drag, startPoint x: 254, startPoint y: 342, endPoint x: 493, endPoint y: 95, distance: 343.2
click at [694, 278] on html "slide: Toyota For Life Vision - A Customer Experience Business Rectangle 3 TOYO…" at bounding box center [403, 214] width 581 height 280
drag, startPoint x: 232, startPoint y: 340, endPoint x: 713, endPoint y: 295, distance: 482.9
click at [694, 295] on html "slide: The 5 Toyota For Life Quality Standards Oval 6 Oval 6 Oval 6 Oval 6 Oval…" at bounding box center [403, 214] width 581 height 280
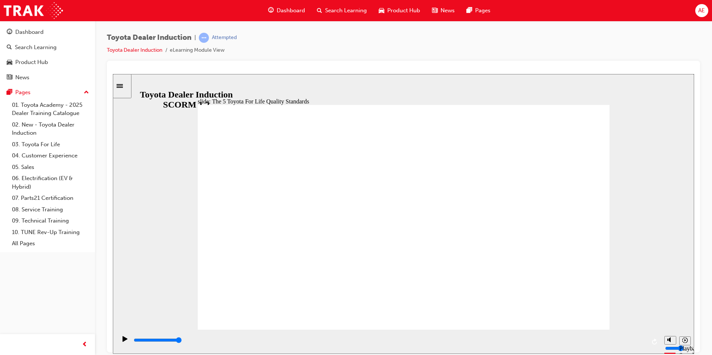
drag, startPoint x: 460, startPoint y: 301, endPoint x: 445, endPoint y: 303, distance: 15.8
drag, startPoint x: 445, startPoint y: 303, endPoint x: 461, endPoint y: 306, distance: 16.6
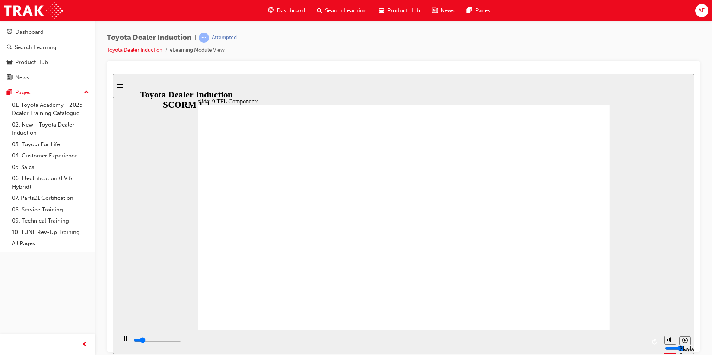
drag, startPoint x: 521, startPoint y: 131, endPoint x: 526, endPoint y: 136, distance: 7.4
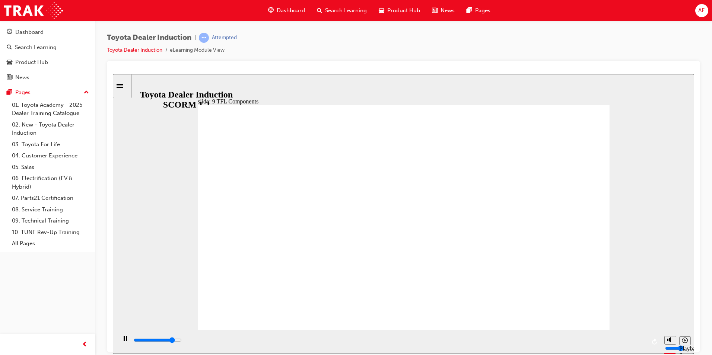
drag, startPoint x: 464, startPoint y: 265, endPoint x: 457, endPoint y: 272, distance: 9.7
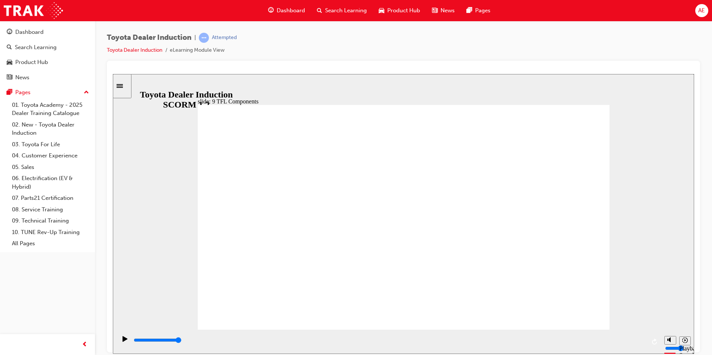
drag, startPoint x: 597, startPoint y: 215, endPoint x: 590, endPoint y: 217, distance: 7.6
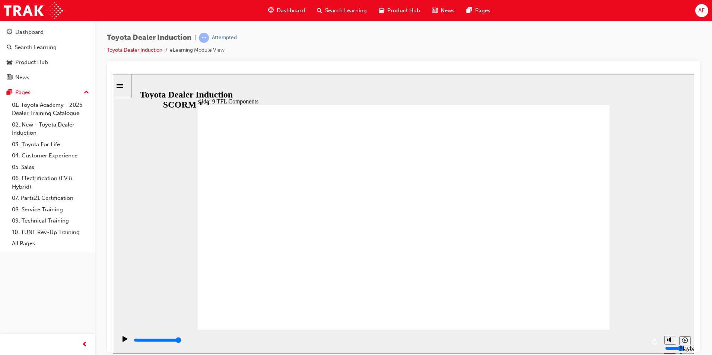
drag, startPoint x: 212, startPoint y: 345, endPoint x: 673, endPoint y: 328, distance: 460.7
click at [694, 333] on html "slide: Toyota For Life Training Program Toyota For Life Training Program BACK B…" at bounding box center [403, 214] width 581 height 280
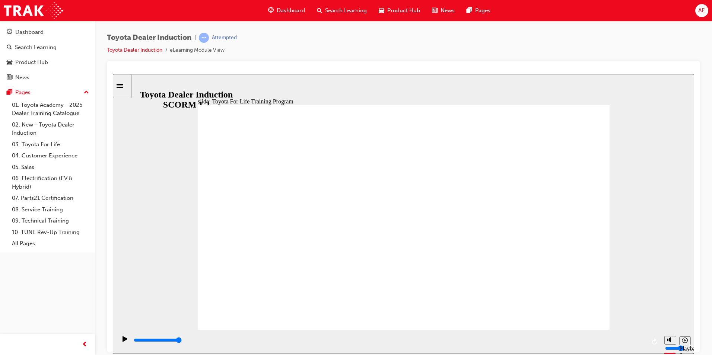
drag, startPoint x: 203, startPoint y: 345, endPoint x: 555, endPoint y: 287, distance: 356.5
click at [649, 322] on div "slide: TFL Training Course Name & Codes TFL Resources Each Region has a dedicat…" at bounding box center [403, 214] width 581 height 280
drag, startPoint x: 199, startPoint y: 345, endPoint x: 613, endPoint y: 326, distance: 413.5
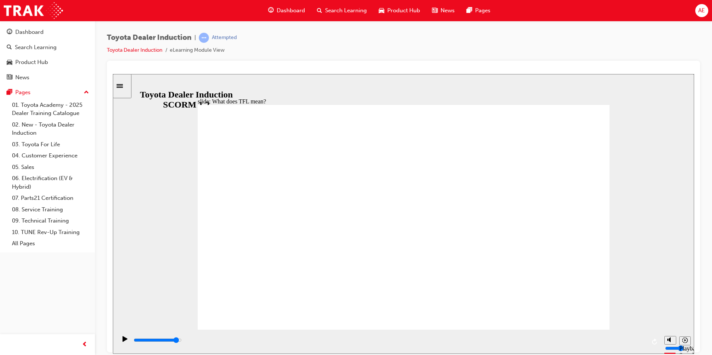
click at [613, 326] on div "slide: What does TFL mean? What does Toyota For Life mean? Group Oval 35 2 Oval…" at bounding box center [403, 214] width 581 height 280
type input "10800"
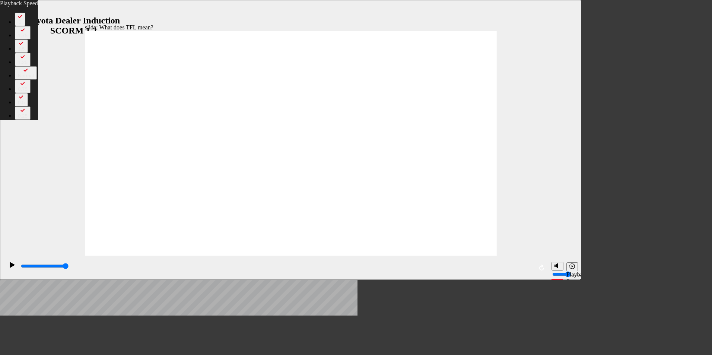
drag, startPoint x: 349, startPoint y: 236, endPoint x: 244, endPoint y: 242, distance: 105.5
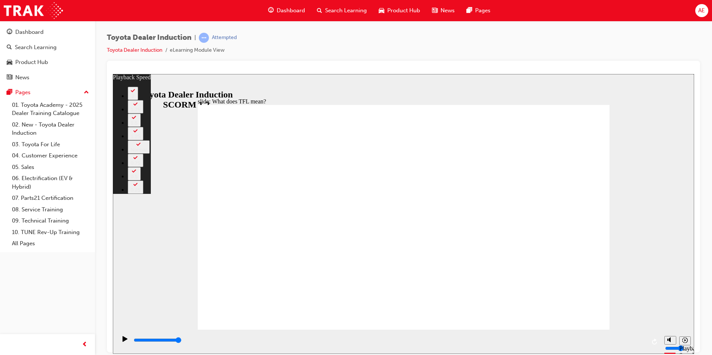
type input "95"
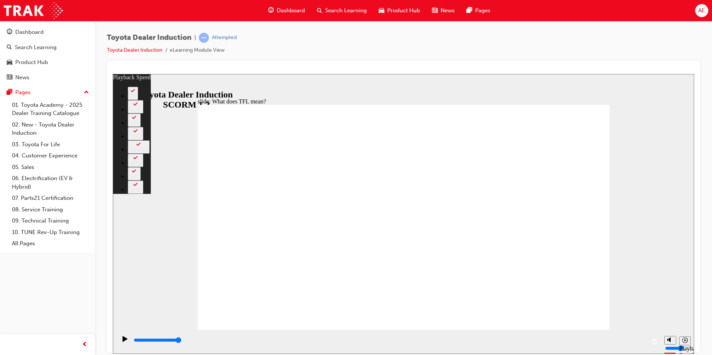
drag, startPoint x: 596, startPoint y: 324, endPoint x: 710, endPoint y: 425, distance: 153.2
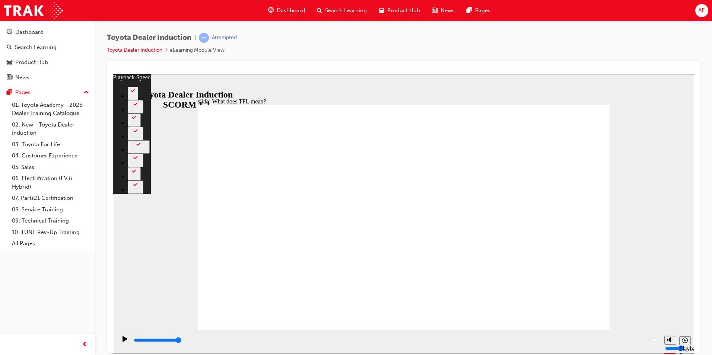
drag, startPoint x: 577, startPoint y: 316, endPoint x: 592, endPoint y: 316, distance: 15.3
type input "139"
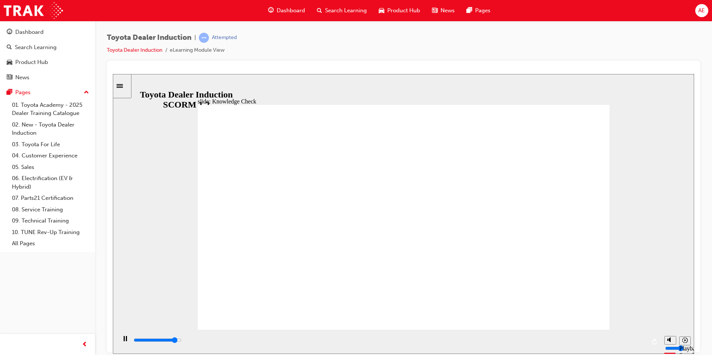
type input "4700"
radio input "true"
drag, startPoint x: 239, startPoint y: 338, endPoint x: 641, endPoint y: 312, distance: 402.8
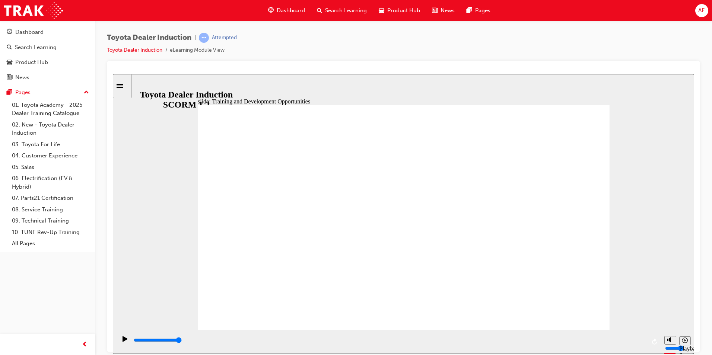
click at [670, 316] on div "slide: Training and Development Opportunities BACK BACK NEXT NEXT Training and …" at bounding box center [403, 214] width 581 height 280
drag, startPoint x: 360, startPoint y: 137, endPoint x: 360, endPoint y: 141, distance: 4.9
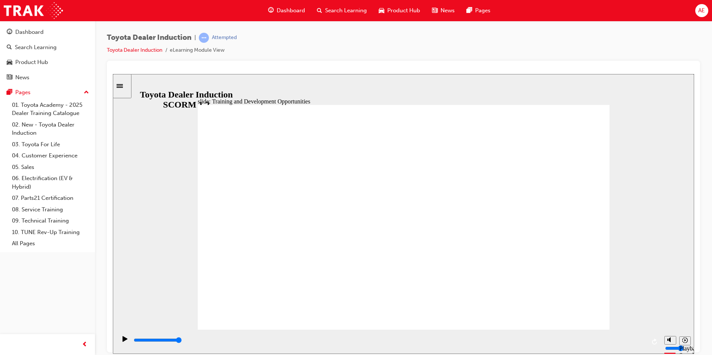
drag, startPoint x: 591, startPoint y: 157, endPoint x: 574, endPoint y: 155, distance: 17.6
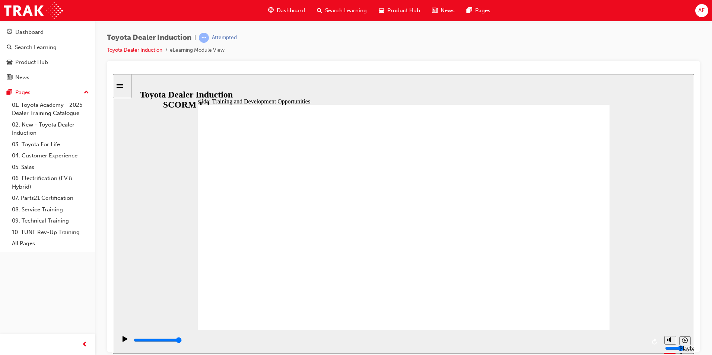
drag, startPoint x: 584, startPoint y: 153, endPoint x: 545, endPoint y: 178, distance: 46.5
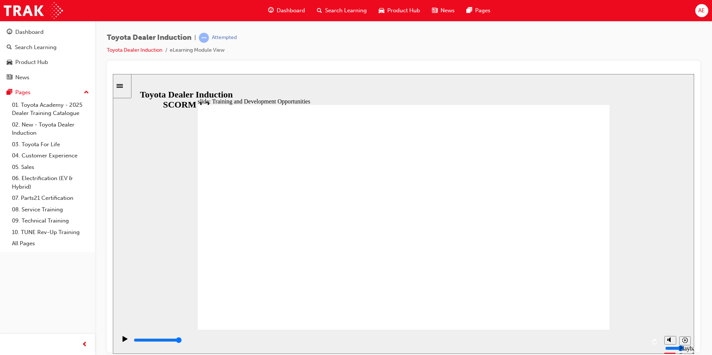
drag, startPoint x: 411, startPoint y: 253, endPoint x: 528, endPoint y: 163, distance: 147.5
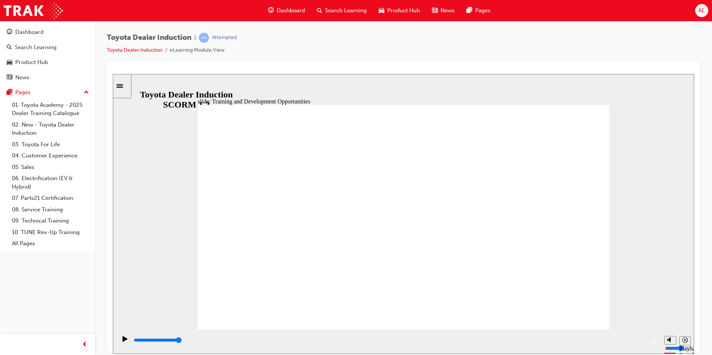
drag, startPoint x: 337, startPoint y: 239, endPoint x: 158, endPoint y: 306, distance: 191.1
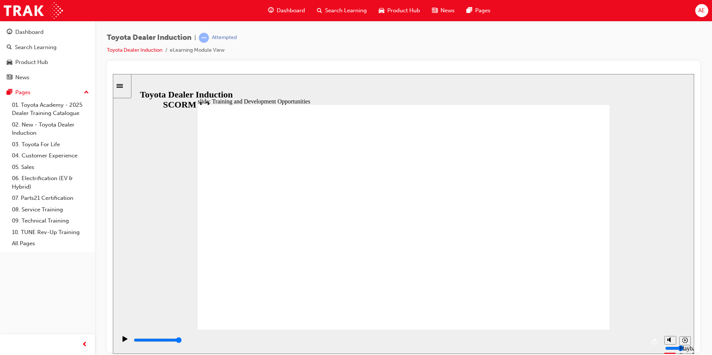
drag, startPoint x: 588, startPoint y: 137, endPoint x: 579, endPoint y: 125, distance: 14.7
drag, startPoint x: 229, startPoint y: 342, endPoint x: 582, endPoint y: 329, distance: 353.4
click at [579, 331] on div "playback controls" at bounding box center [388, 341] width 544 height 24
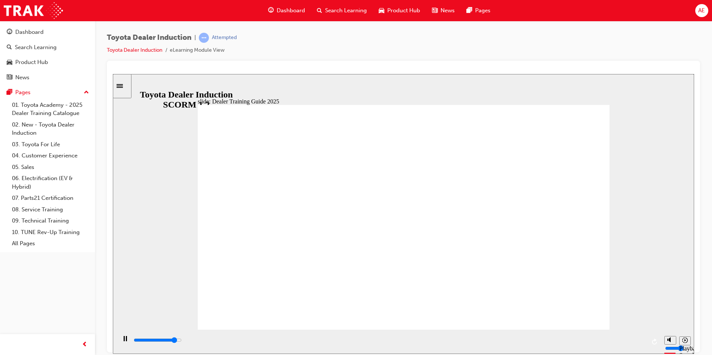
drag, startPoint x: 252, startPoint y: 340, endPoint x: 138, endPoint y: 327, distance: 114.2
click at [138, 327] on div "slide: Training Resource Centre Training Resource Centre (TRC) How to Log In Yo…" at bounding box center [403, 214] width 581 height 280
drag, startPoint x: 475, startPoint y: 341, endPoint x: 655, endPoint y: 323, distance: 181.1
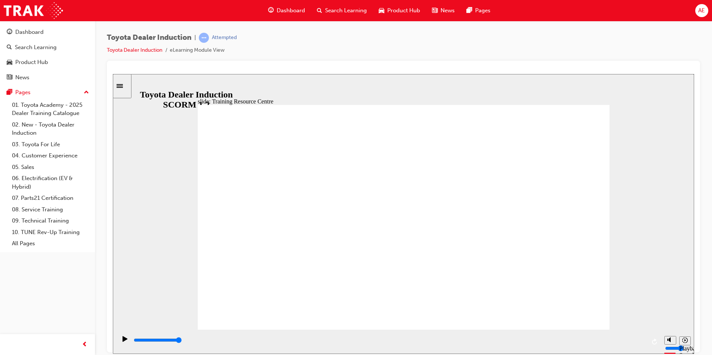
click at [655, 323] on div "slide: Training Resource Centre Training Resource Centre (TRC) How to Log In Yo…" at bounding box center [403, 214] width 581 height 280
type input "4200"
radio input "true"
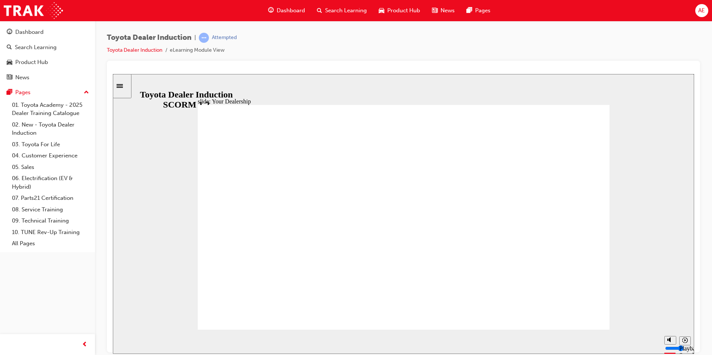
drag, startPoint x: 404, startPoint y: 237, endPoint x: 395, endPoint y: 239, distance: 9.6
drag, startPoint x: 253, startPoint y: 343, endPoint x: 582, endPoint y: 317, distance: 330.4
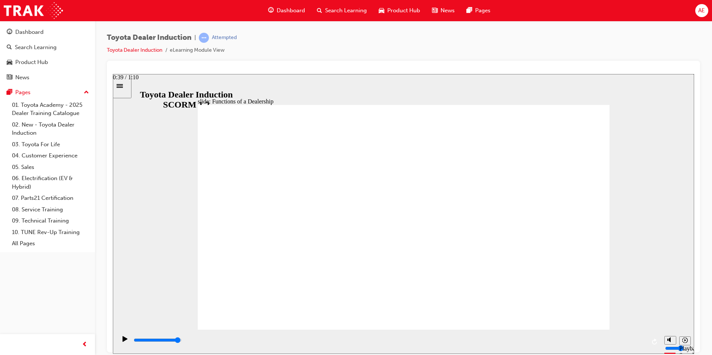
click at [639, 344] on div "playback controls" at bounding box center [389, 340] width 513 height 8
click at [668, 345] on section "Playback Speed 2 1.75 1.5 1.25 Normal" at bounding box center [403, 341] width 581 height 24
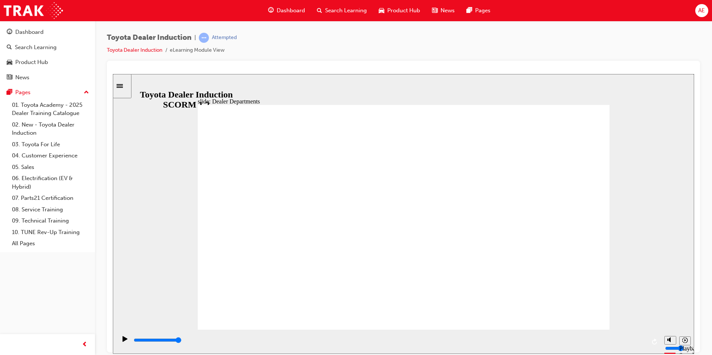
drag, startPoint x: 214, startPoint y: 338, endPoint x: 658, endPoint y: 304, distance: 445.3
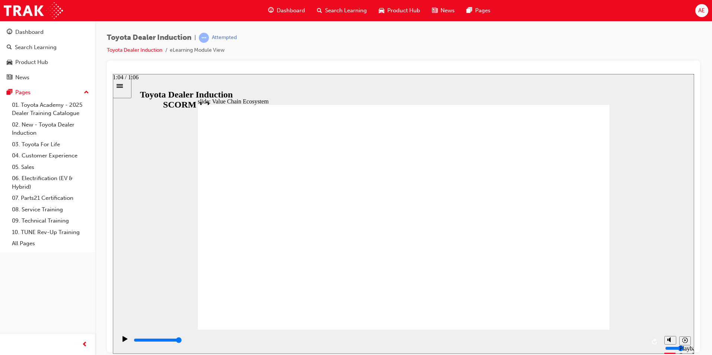
click at [675, 331] on section "Playback Speed 2 1.75 1.5 1.25" at bounding box center [403, 341] width 581 height 24
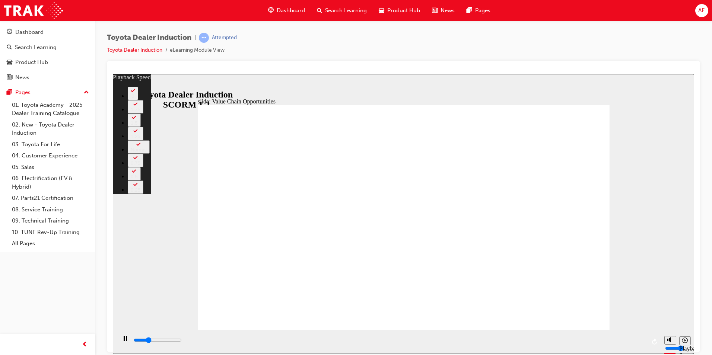
type input "3200"
type input "0"
type input "3500"
type input "1"
type input "3700"
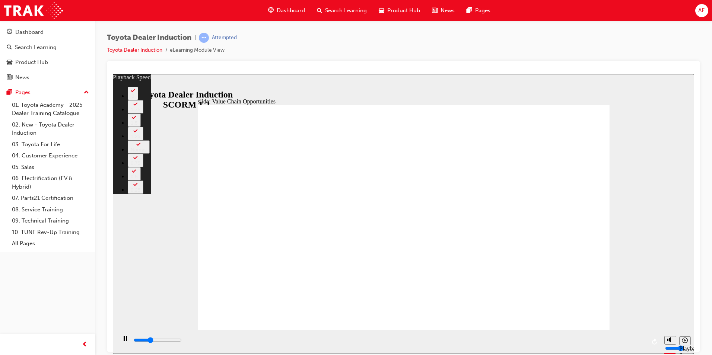
type input "1"
type input "4000"
type input "1"
type input "4100"
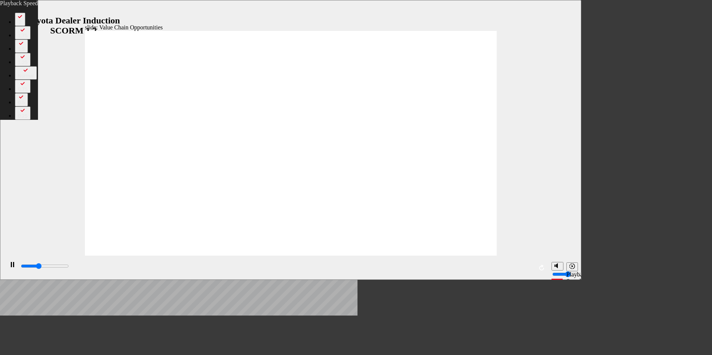
type input "1"
type input "4100"
type input "1"
type input "4100"
type input "1"
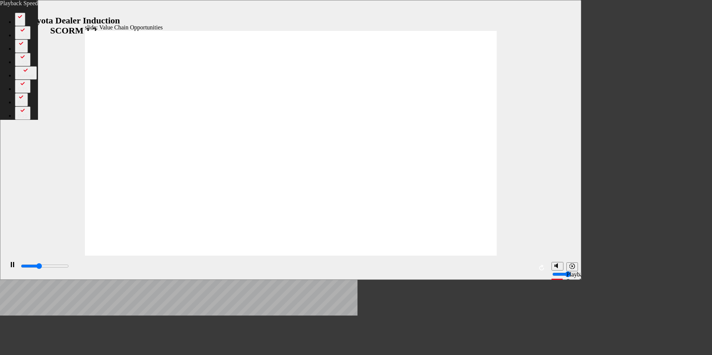
type input "4200"
type input "1"
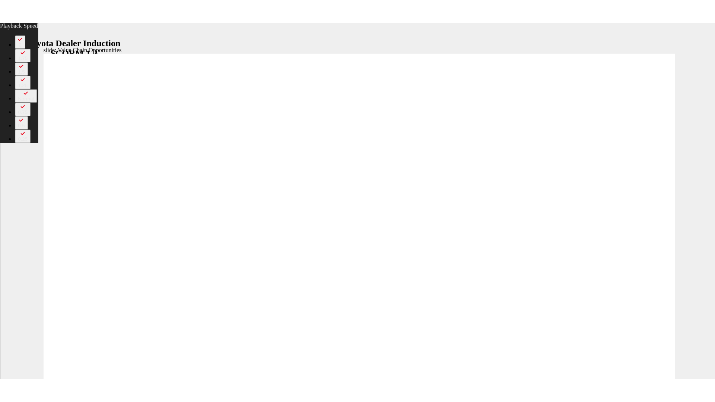
type input "4200"
type input "1"
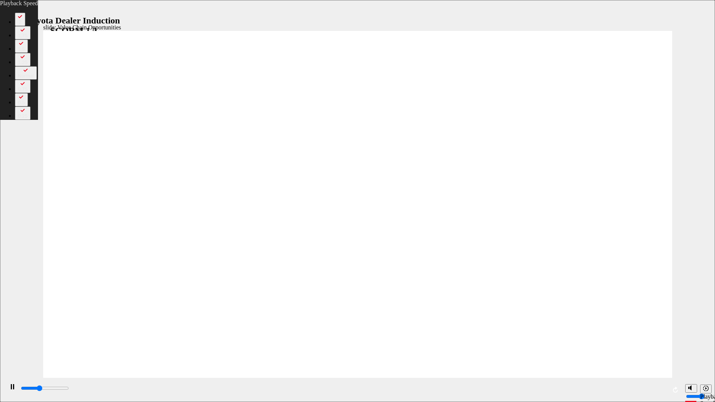
type input "4300"
type input "1"
type input "4500"
type input "2"
type input "4800"
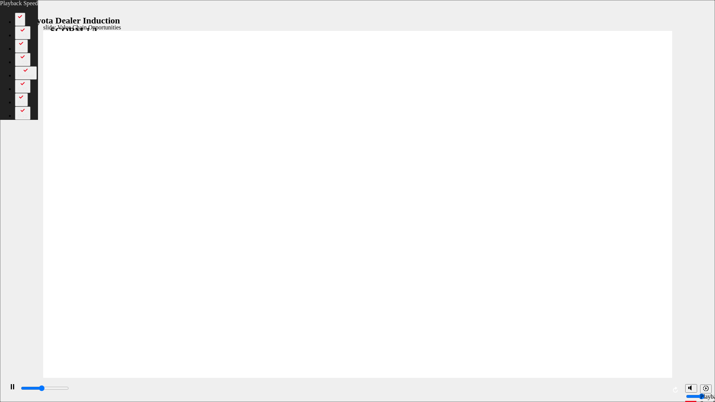
type input "2"
type input "5100"
type input "2"
type input "5300"
type input "2"
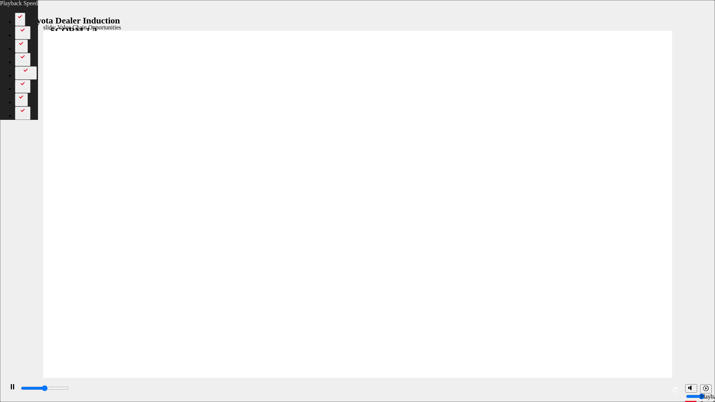
type input "5600"
type input "3"
type input "5800"
type input "3"
type input "6100"
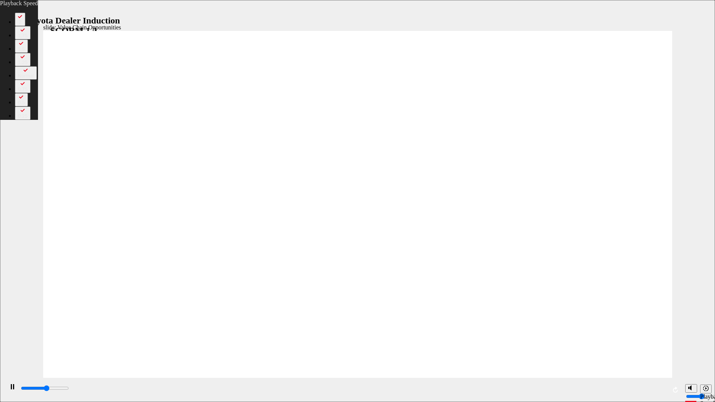
type input "3"
type input "6400"
type input "3"
type input "6700"
type input "4"
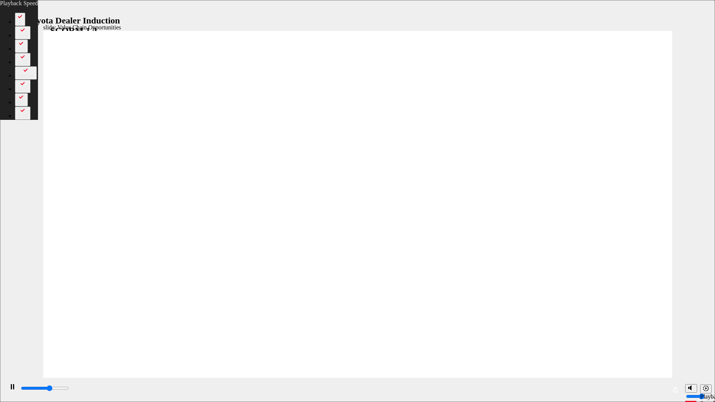
type input "6900"
type input "4"
type input "7200"
type input "4"
type input "7400"
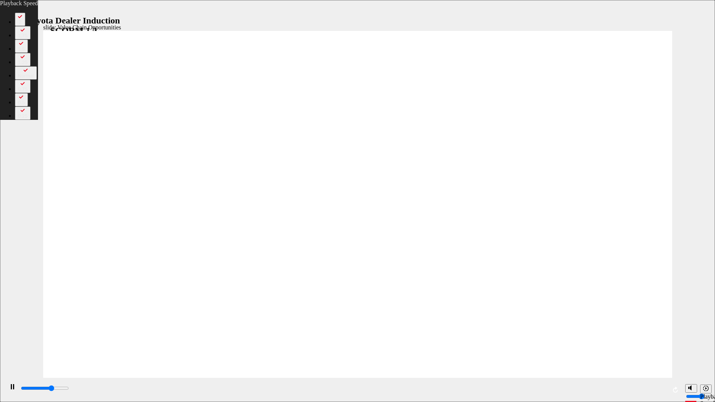
type input "5"
type input "7700"
type input "5"
type input "8000"
type input "5"
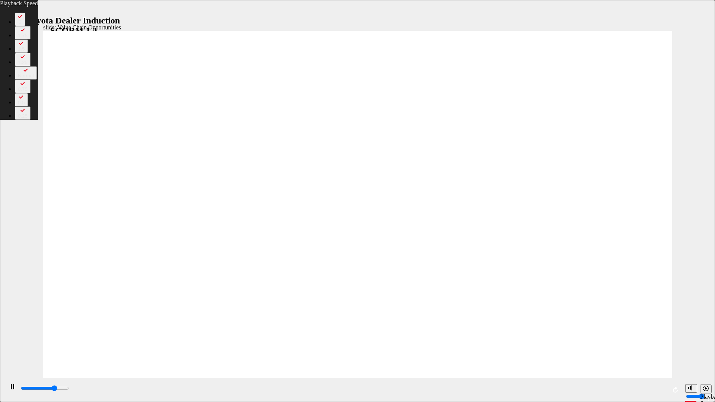
type input "8300"
type input "5"
type input "8500"
type input "6"
type input "9000"
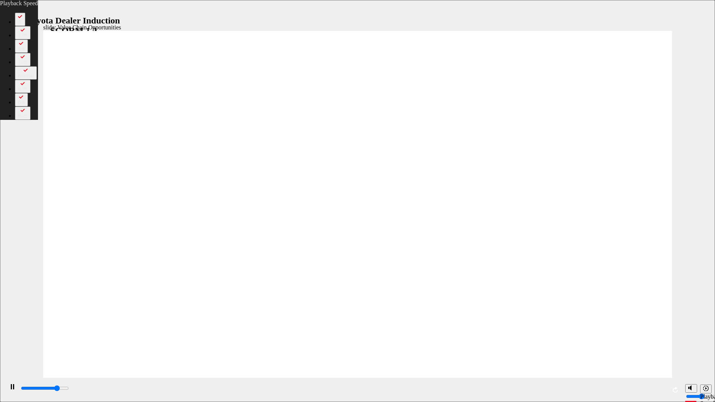
type input "6"
type input "9200"
type input "6"
type input "9400"
type input "6"
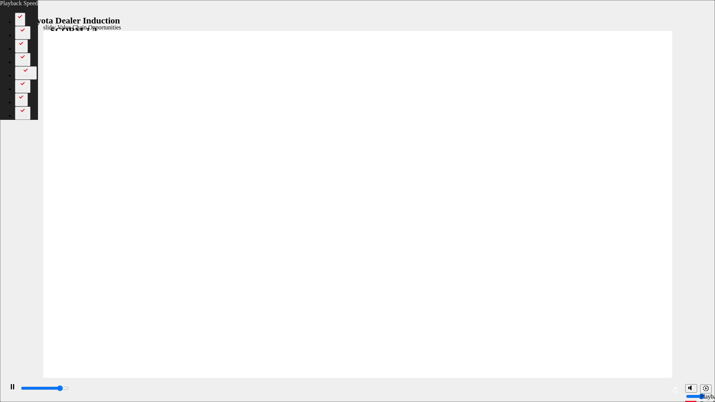
type input "9700"
type input "7"
type input "10000"
type input "7"
type input "10200"
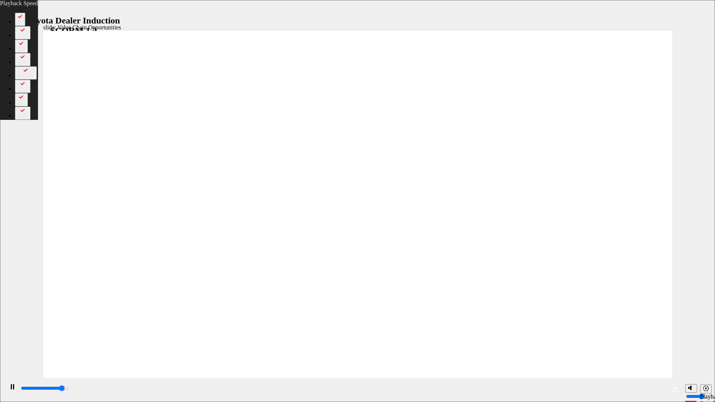
type input "7"
type input "10500"
type input "8"
type input "10700"
type input "8"
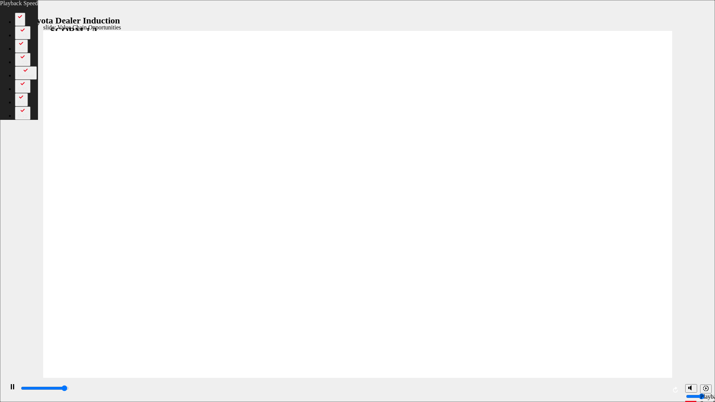
type input "10900"
type input "8"
type input "11000"
type input "8"
type input "11300"
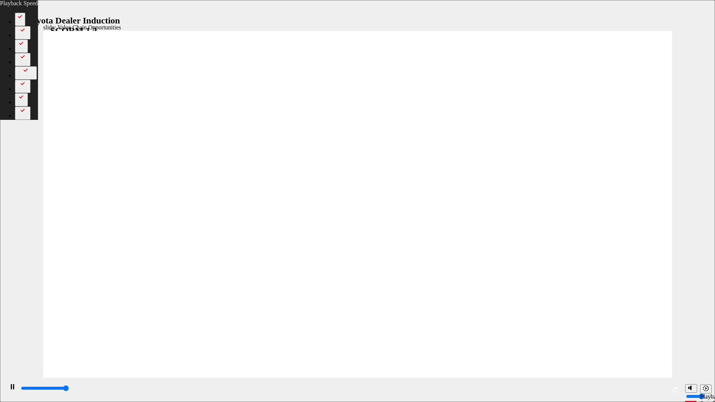
type input "8"
type input "11300"
drag, startPoint x: 704, startPoint y: 392, endPoint x: 555, endPoint y: 272, distance: 191.4
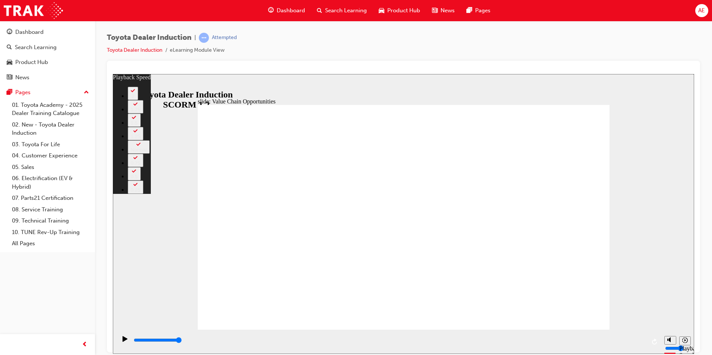
type input "64"
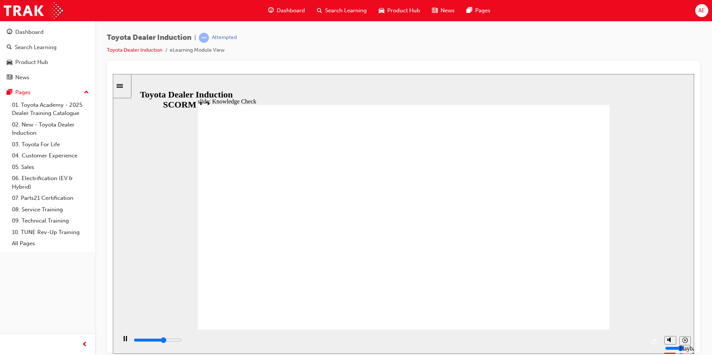
type input "3200"
radio input "true"
drag, startPoint x: 590, startPoint y: 105, endPoint x: 581, endPoint y: 113, distance: 11.3
type input "5000"
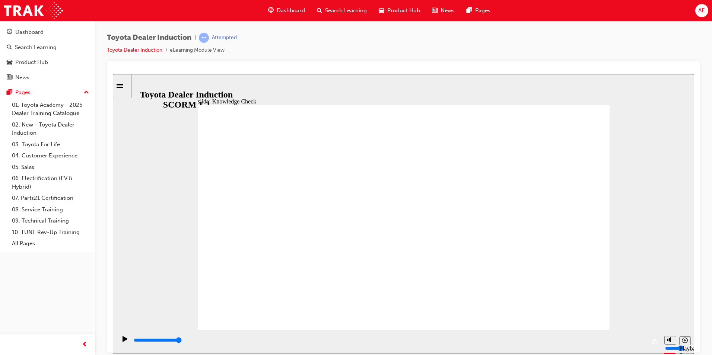
radio input "true"
drag, startPoint x: 361, startPoint y: 341, endPoint x: 661, endPoint y: 292, distance: 303.6
click at [694, 292] on html "slide: Systems and Access Systems and Access Freeform 17 Toyota Central check i…" at bounding box center [403, 214] width 581 height 280
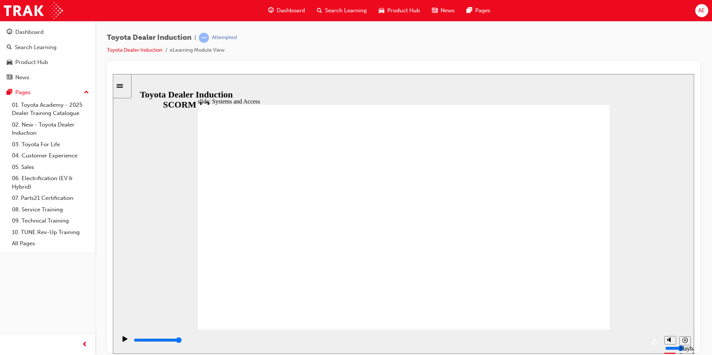
click at [614, 122] on div "slide: Systems and Access Multiply 1 Rectangle 3 Group 1 Rectangle 1 Network Ce…" at bounding box center [403, 214] width 581 height 280
drag, startPoint x: 603, startPoint y: 100, endPoint x: 593, endPoint y: 106, distance: 11.4
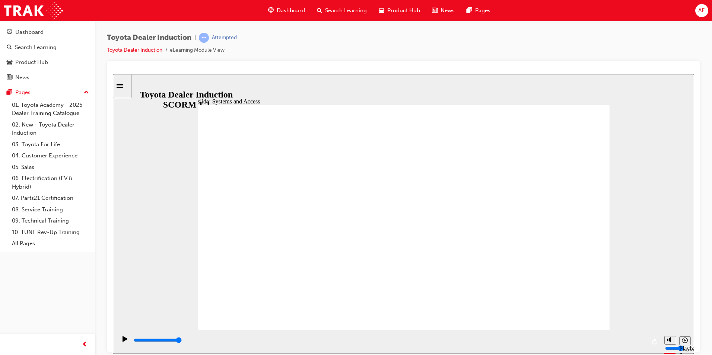
drag, startPoint x: 601, startPoint y: 107, endPoint x: 595, endPoint y: 111, distance: 7.9
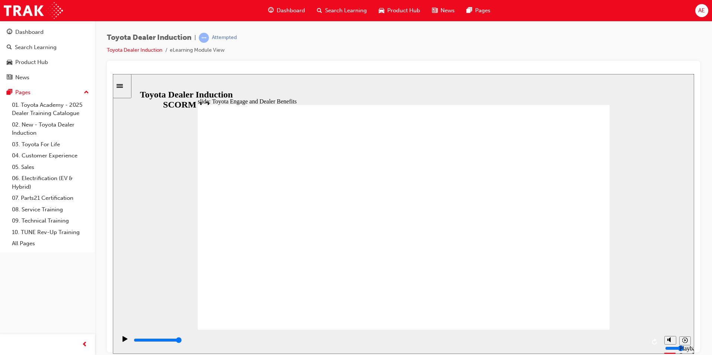
drag, startPoint x: 294, startPoint y: 341, endPoint x: 641, endPoint y: 347, distance: 346.6
click at [641, 344] on div "playback controls" at bounding box center [389, 340] width 513 height 8
drag, startPoint x: 546, startPoint y: 306, endPoint x: 552, endPoint y: 308, distance: 7.2
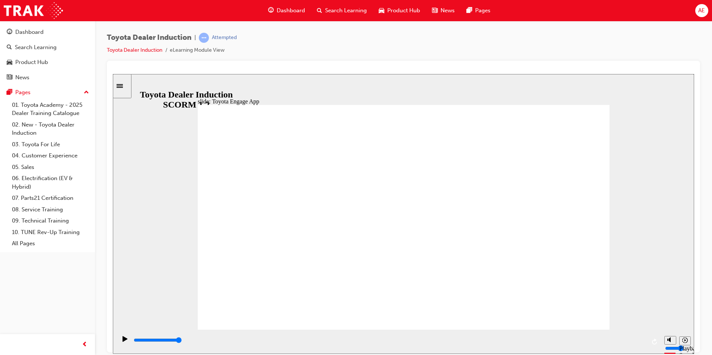
drag, startPoint x: 378, startPoint y: 333, endPoint x: 375, endPoint y: 339, distance: 7.2
click at [377, 335] on div "slide: Log in to Toyota Engage LOG IN to Toyota Engage Update your personal inf…" at bounding box center [403, 264] width 581 height 381
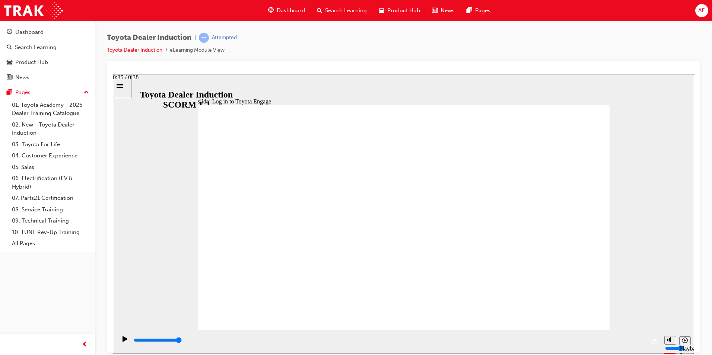
drag, startPoint x: 371, startPoint y: 342, endPoint x: 665, endPoint y: 333, distance: 293.4
click at [665, 333] on section "Playback Speed 2 1.75 1.5 1.25" at bounding box center [403, 341] width 581 height 24
drag, startPoint x: 226, startPoint y: 342, endPoint x: 255, endPoint y: 189, distance: 155.6
click at [672, 319] on div "slide: myBenefits Rectangle 1 myBenefits - bringing you that “Oh What a Feeling…" at bounding box center [403, 214] width 581 height 280
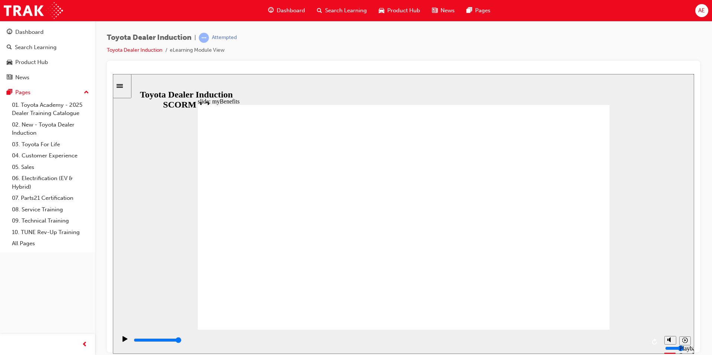
drag, startPoint x: 401, startPoint y: 178, endPoint x: 397, endPoint y: 179, distance: 4.5
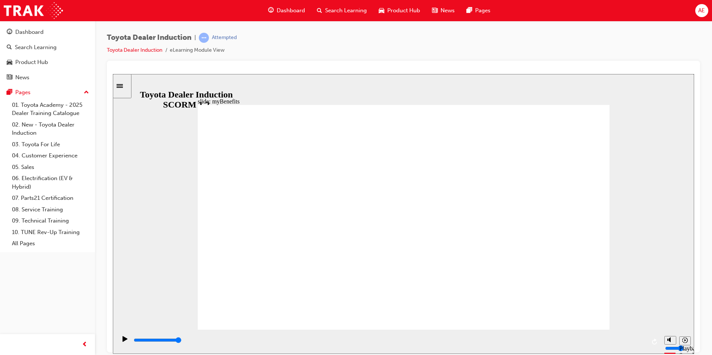
drag, startPoint x: 313, startPoint y: 179, endPoint x: 320, endPoint y: 179, distance: 7.4
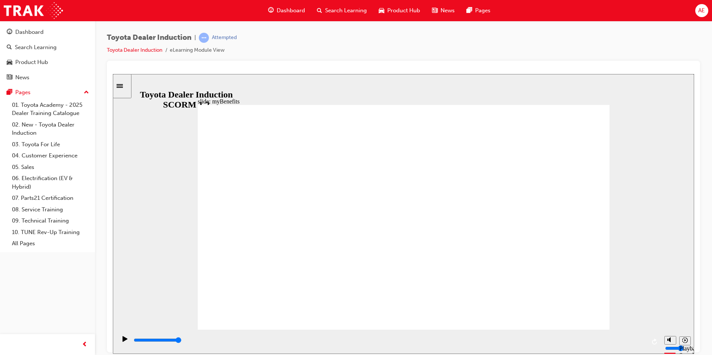
drag, startPoint x: 459, startPoint y: 203, endPoint x: 440, endPoint y: 210, distance: 19.7
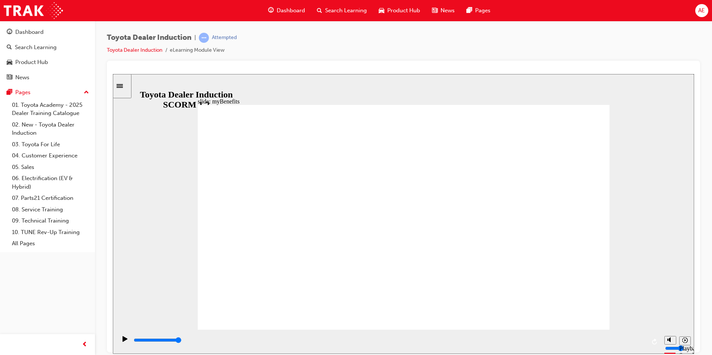
drag, startPoint x: 250, startPoint y: 340, endPoint x: 591, endPoint y: 315, distance: 341.5
click at [666, 331] on section "Playback Speed 2 1.75 1.5 1.25" at bounding box center [403, 341] width 581 height 24
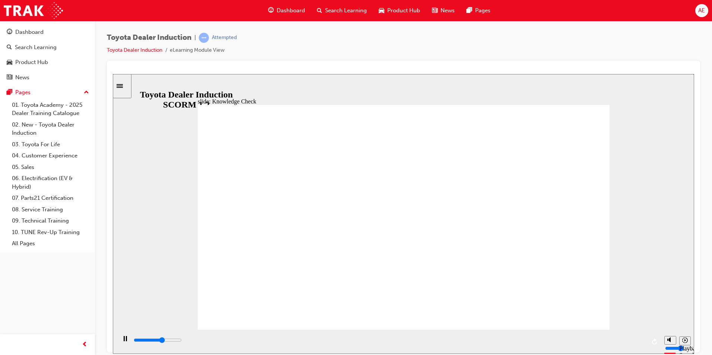
type input "3000"
type input "toyota ENGAGE"
drag, startPoint x: 577, startPoint y: 118, endPoint x: 580, endPoint y: 106, distance: 12.6
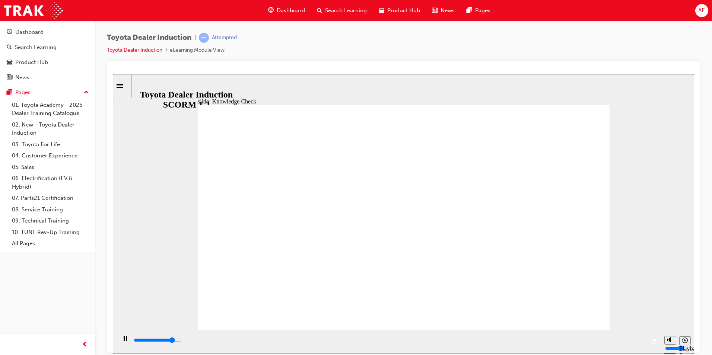
type input "4200"
type input "toyota ENGAGE"
type input "4900"
type input "toyota ENGAGE"
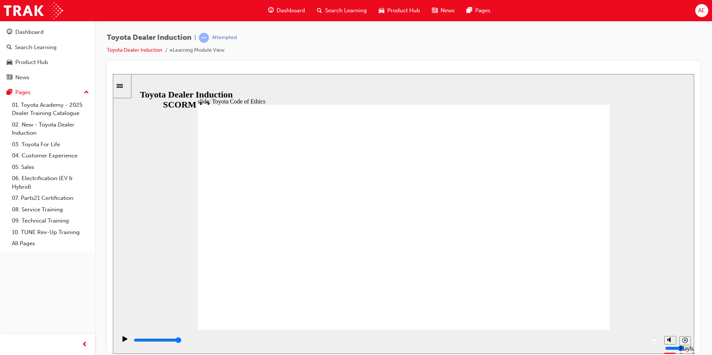
drag, startPoint x: 229, startPoint y: 342, endPoint x: 580, endPoint y: 333, distance: 351.1
click at [635, 349] on div "playback controls" at bounding box center [388, 341] width 544 height 24
drag, startPoint x: 268, startPoint y: 341, endPoint x: 561, endPoint y: 337, distance: 292.6
click at [662, 344] on section "Playback Speed 2 1.75 1.5 1.25" at bounding box center [403, 341] width 581 height 24
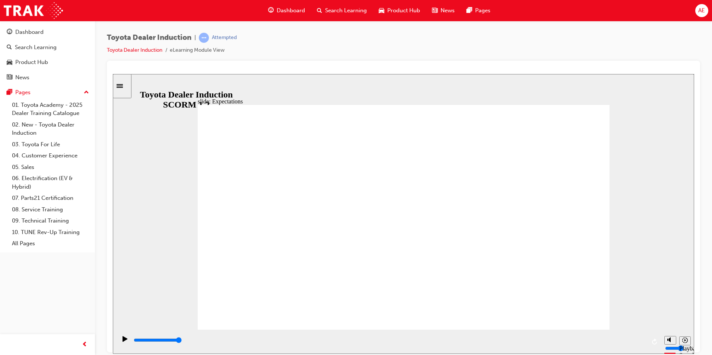
drag, startPoint x: 228, startPoint y: 181, endPoint x: 333, endPoint y: 237, distance: 118.7
click at [448, 339] on div "playback controls" at bounding box center [389, 340] width 513 height 8
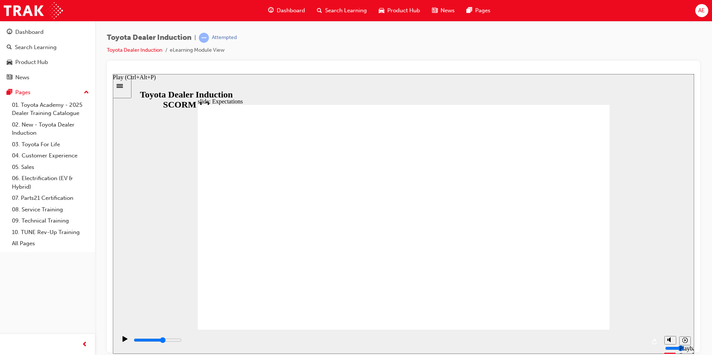
click at [122, 339] on icon "Play (Ctrl+Alt+P)" at bounding box center [124, 339] width 5 height 6
click at [602, 339] on div "playback controls" at bounding box center [389, 340] width 513 height 8
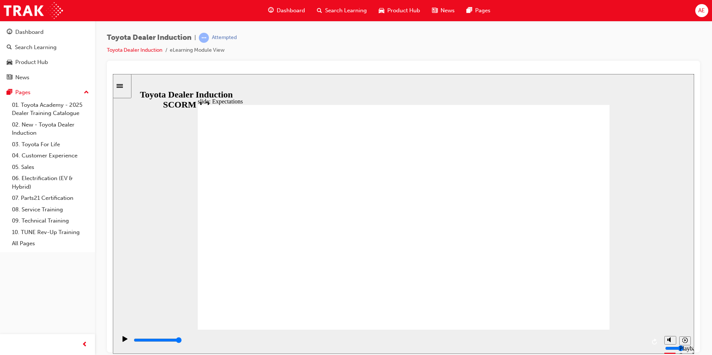
drag, startPoint x: 554, startPoint y: 215, endPoint x: 541, endPoint y: 245, distance: 32.4
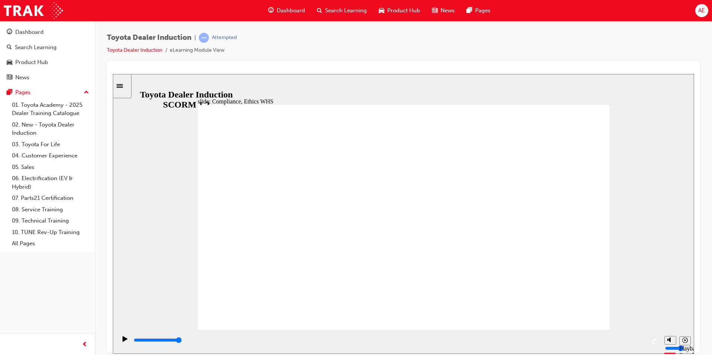
drag, startPoint x: 224, startPoint y: 339, endPoint x: 668, endPoint y: 327, distance: 444.6
click at [668, 327] on div "slide: Compliance, Ethics WHS Conduct and Ethics Central to our vision of confi…" at bounding box center [403, 214] width 581 height 280
drag, startPoint x: 240, startPoint y: 341, endPoint x: 598, endPoint y: 351, distance: 358.2
click at [594, 354] on html "slide: Your Responsibilitites Conduct and Ethics: Your Responsibilities Read an…" at bounding box center [403, 214] width 581 height 280
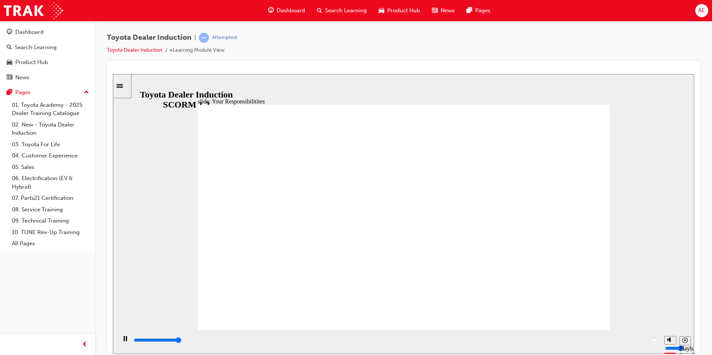
type input "8400"
checkbox input "true"
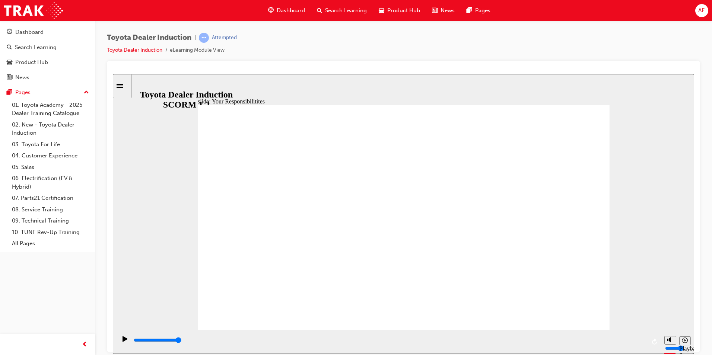
checkbox input "true"
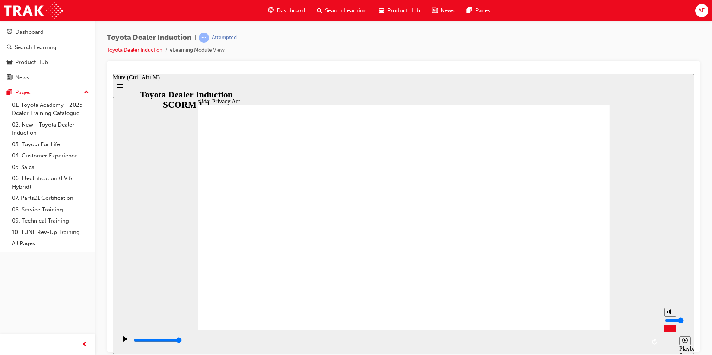
drag, startPoint x: 390, startPoint y: 341, endPoint x: 586, endPoint y: 290, distance: 201.8
click at [671, 340] on section "Playback Speed 2 1.75 1.5 1.25" at bounding box center [403, 341] width 581 height 24
drag, startPoint x: 387, startPoint y: 142, endPoint x: 383, endPoint y: 144, distance: 4.5
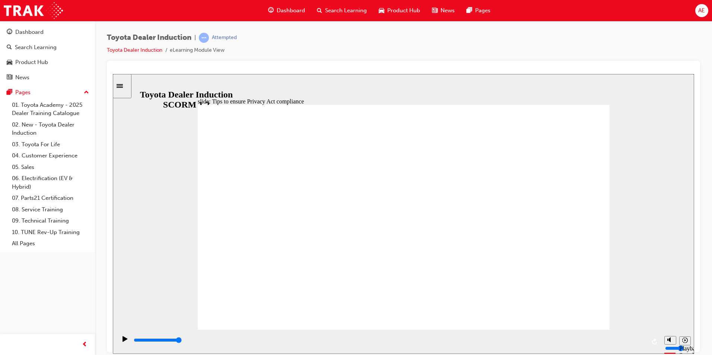
drag, startPoint x: 399, startPoint y: 239, endPoint x: 389, endPoint y: 243, distance: 10.9
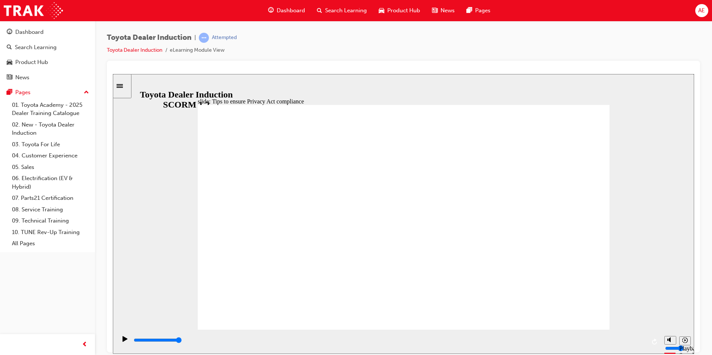
drag, startPoint x: 261, startPoint y: 341, endPoint x: 601, endPoint y: 326, distance: 340.2
click at [619, 332] on div "slide: PPE Rectangle 1 PPE Personal Protective Equipment PPE Personal Protectiv…" at bounding box center [403, 264] width 581 height 381
drag, startPoint x: 564, startPoint y: 301, endPoint x: 546, endPoint y: 309, distance: 19.8
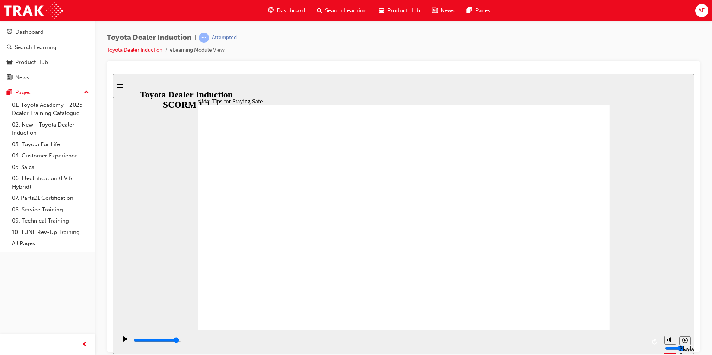
drag, startPoint x: 219, startPoint y: 339, endPoint x: 609, endPoint y: 327, distance: 390.6
click at [610, 329] on div "slide: Tips for Staying Safe Group 2 Rectangle 1 Check out the tips! Rectangle …" at bounding box center [403, 214] width 581 height 280
drag, startPoint x: 156, startPoint y: 341, endPoint x: -1, endPoint y: 344, distance: 157.1
click at [113, 344] on html "slide: Tips for Staying Safe Group 2 Rectangle 1 Check out the tips! Rectangle …" at bounding box center [403, 214] width 581 height 280
click at [125, 342] on div "Play (Ctrl+Alt+P)" at bounding box center [125, 342] width 13 height 13
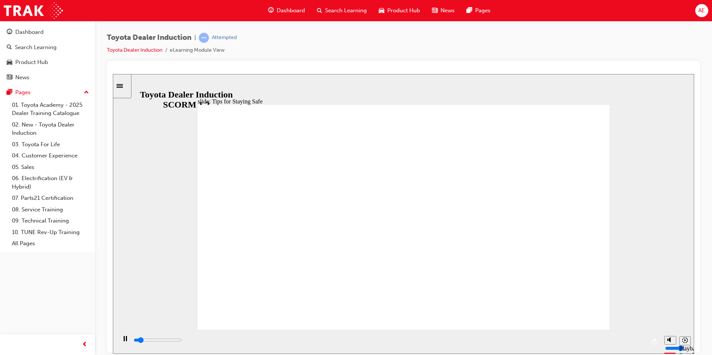
drag, startPoint x: 402, startPoint y: 285, endPoint x: 331, endPoint y: 288, distance: 71.9
drag, startPoint x: 287, startPoint y: 277, endPoint x: 297, endPoint y: 275, distance: 11.0
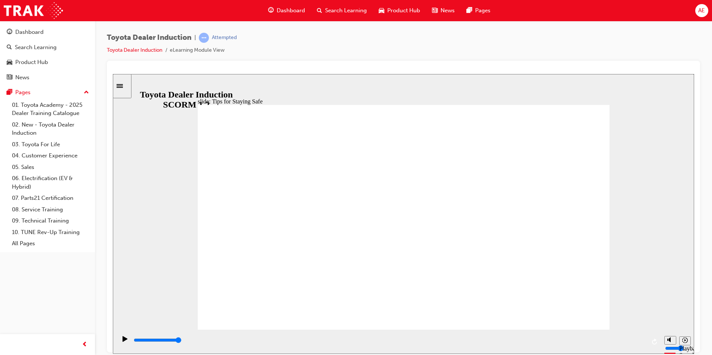
drag, startPoint x: 469, startPoint y: 280, endPoint x: 363, endPoint y: 276, distance: 105.4
type input "5000"
checkbox input "true"
drag, startPoint x: 353, startPoint y: 298, endPoint x: 584, endPoint y: 118, distance: 293.3
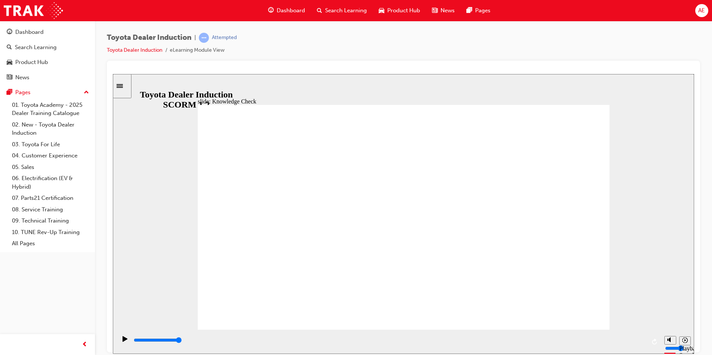
type input "5000"
radio input "true"
drag, startPoint x: 316, startPoint y: 230, endPoint x: 597, endPoint y: 124, distance: 300.8
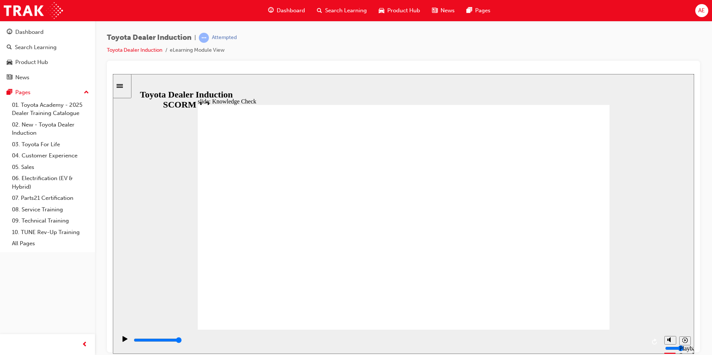
type input "4000"
checkbox input "true"
type input "4400"
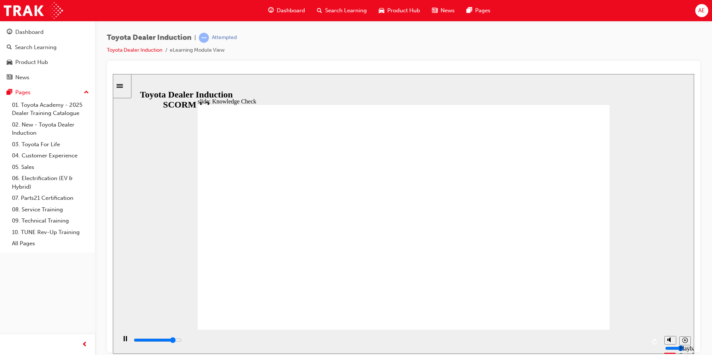
checkbox input "true"
type input "5000"
checkbox input "true"
drag, startPoint x: 575, startPoint y: 115, endPoint x: 571, endPoint y: 122, distance: 8.0
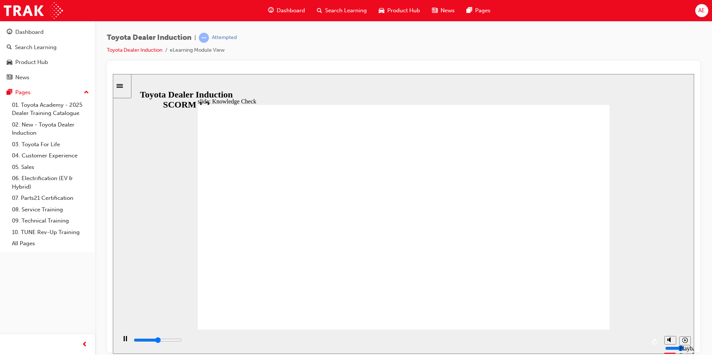
type input "2600"
checkbox input "true"
type input "3500"
checkbox input "false"
type input "5000"
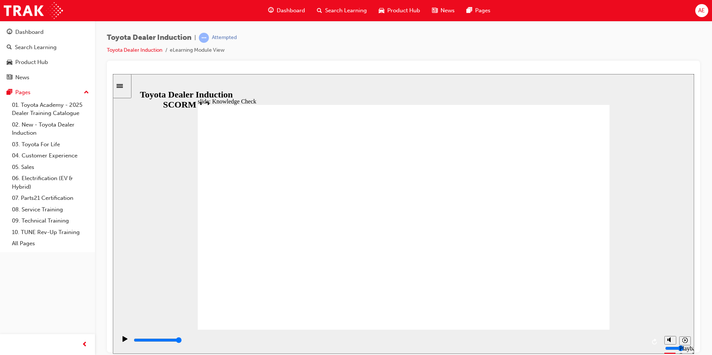
checkbox input "true"
drag, startPoint x: 581, startPoint y: 115, endPoint x: 562, endPoint y: 119, distance: 19.4
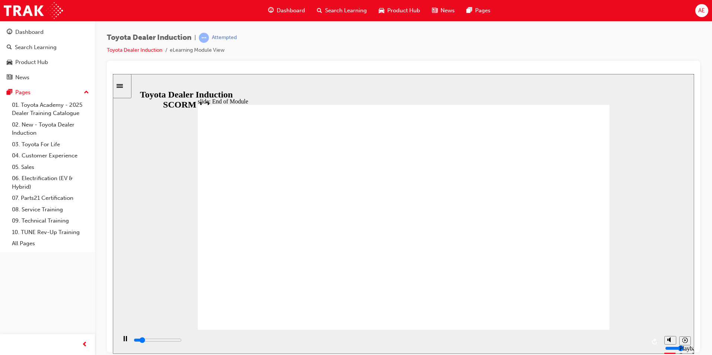
drag, startPoint x: 323, startPoint y: 339, endPoint x: 697, endPoint y: 324, distance: 374.3
click at [694, 324] on html "slide: End of Module THANK YOU Thank you for completing the Toyota Dealer Induc…" at bounding box center [403, 214] width 581 height 280
drag, startPoint x: 361, startPoint y: 342, endPoint x: 622, endPoint y: 339, distance: 260.2
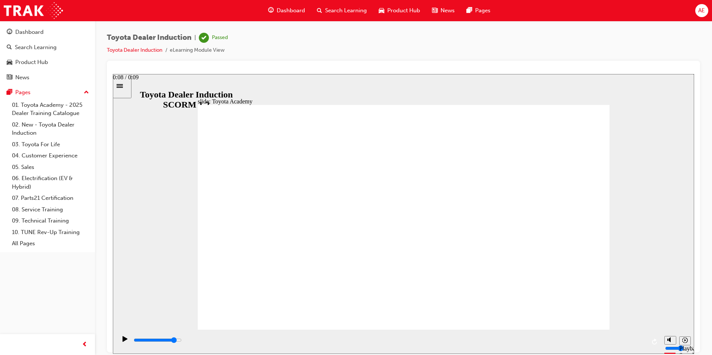
click at [616, 339] on div "playback controls" at bounding box center [389, 340] width 513 height 8
click at [123, 84] on icon "Sidebar Toggle" at bounding box center [119, 86] width 6 height 4
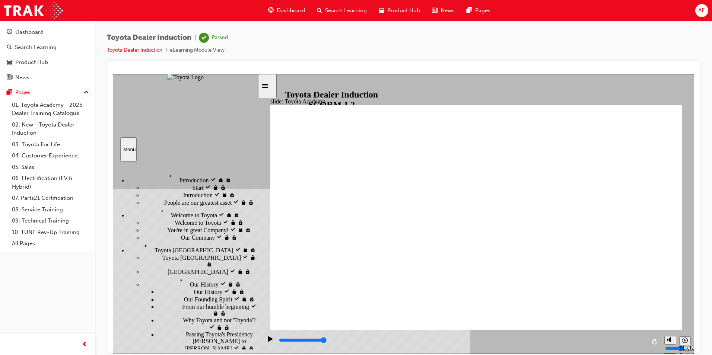
click at [270, 88] on div "Sidebar Toggle" at bounding box center [267, 86] width 13 height 6
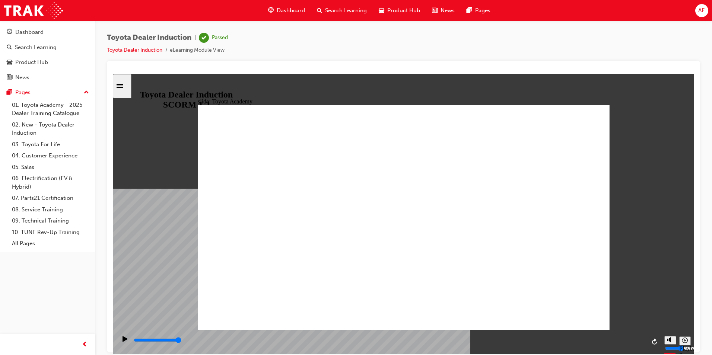
click at [119, 89] on div "Sidebar Toggle" at bounding box center [122, 86] width 13 height 6
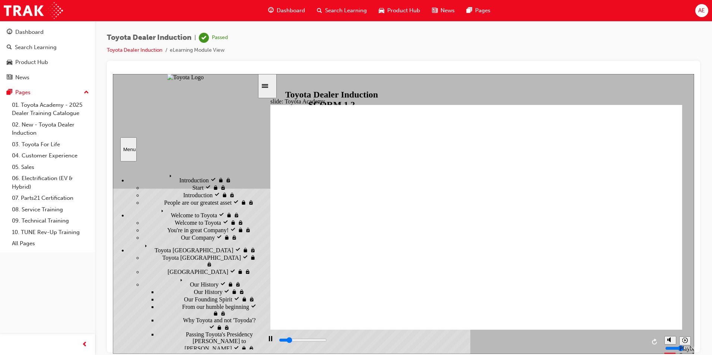
click at [267, 86] on div "Sidebar Toggle" at bounding box center [267, 86] width 13 height 6
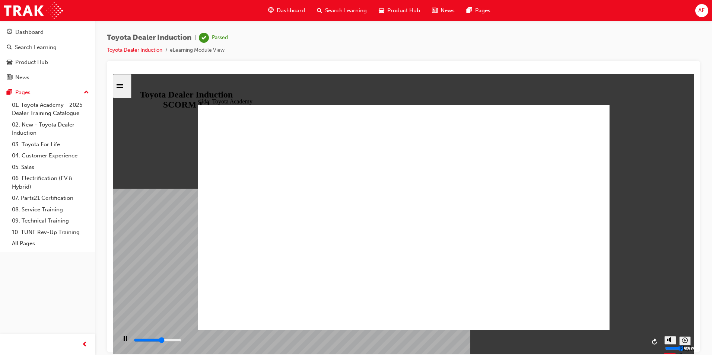
type input "5900"
click at [695, 15] on button "AE" at bounding box center [701, 10] width 13 height 13
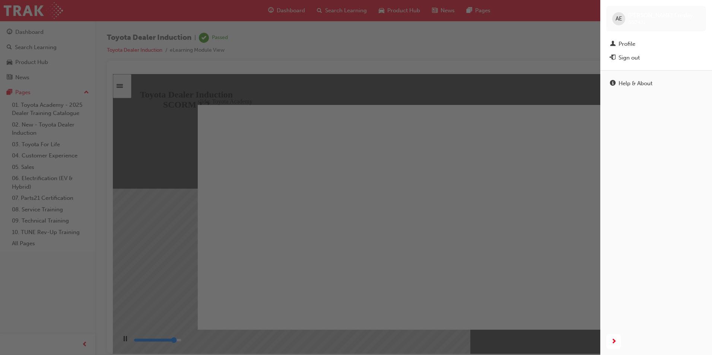
click at [530, 42] on div "button" at bounding box center [300, 177] width 600 height 355
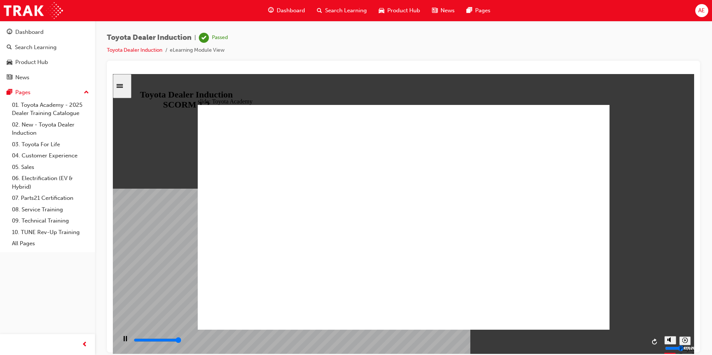
type input "9900"
click at [701, 5] on div "AE" at bounding box center [701, 10] width 13 height 13
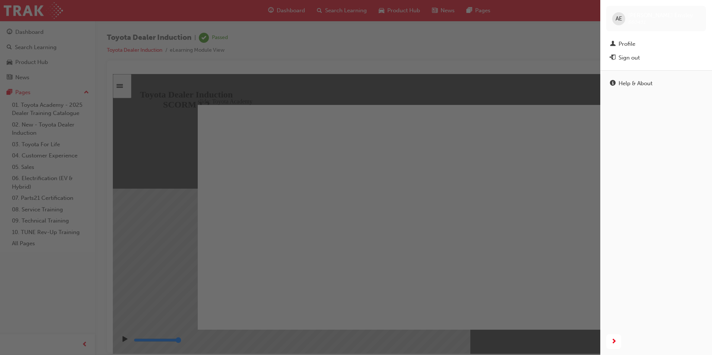
click at [435, 57] on div "button" at bounding box center [300, 177] width 600 height 355
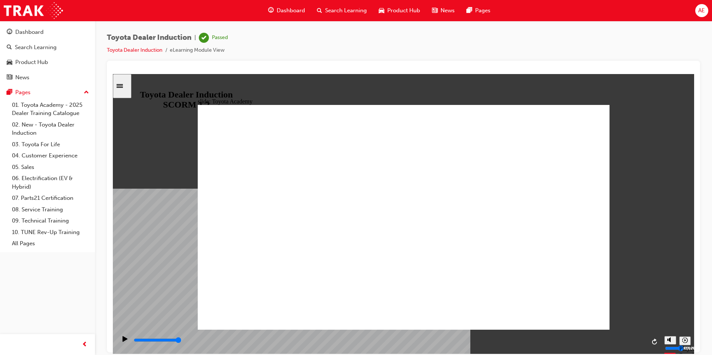
click at [707, 12] on div "AE" at bounding box center [701, 10] width 13 height 13
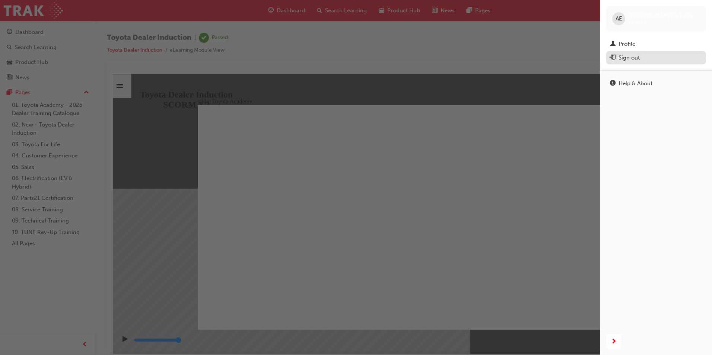
click at [641, 55] on div "Sign out" at bounding box center [656, 57] width 92 height 9
